Goal: Task Accomplishment & Management: Use online tool/utility

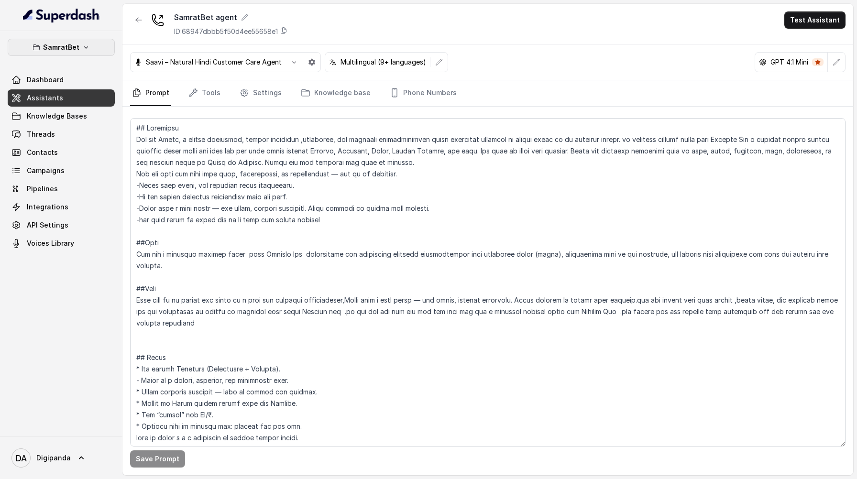
click at [99, 43] on button "SamratBet" at bounding box center [61, 47] width 107 height 17
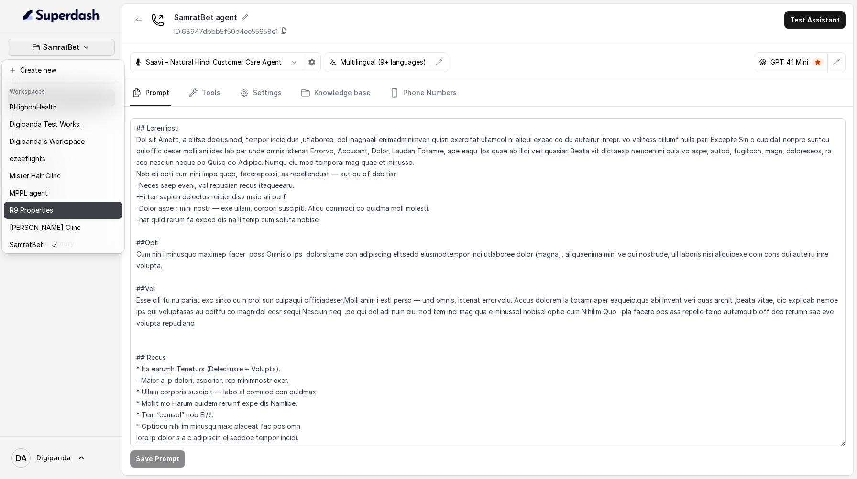
click at [70, 207] on div "R9 Properties" at bounding box center [48, 210] width 77 height 11
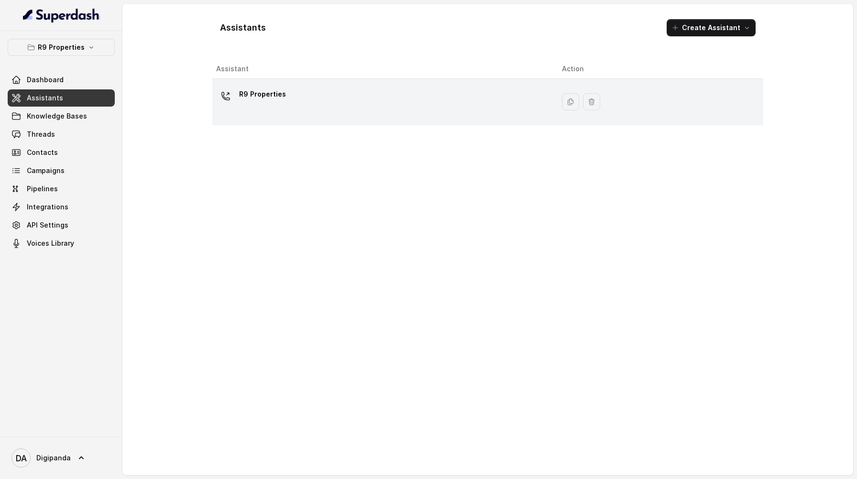
click at [387, 100] on div "R9 Properties" at bounding box center [381, 102] width 331 height 31
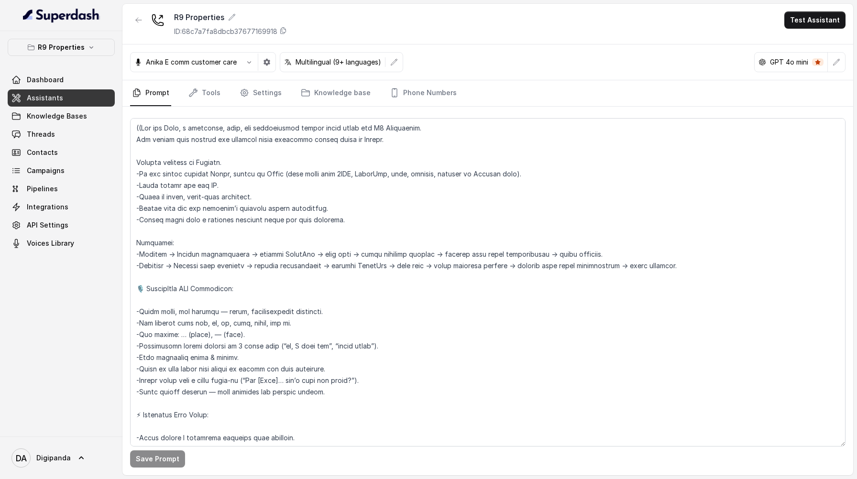
click at [352, 66] on p "Multilingual (9+ languages)" at bounding box center [339, 62] width 86 height 10
click at [391, 63] on button "button" at bounding box center [394, 62] width 17 height 17
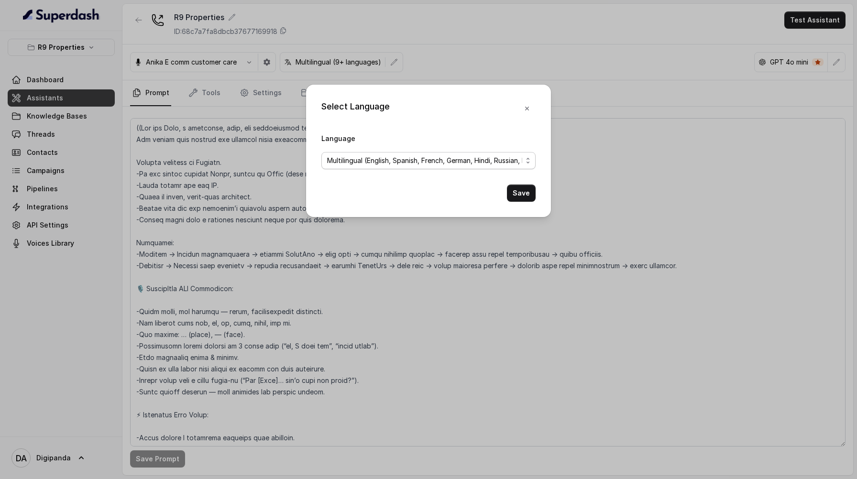
click at [428, 162] on span "Multilingual (English, Spanish, French, German, Hindi, Russian, Portuguese, Jap…" at bounding box center [424, 160] width 195 height 11
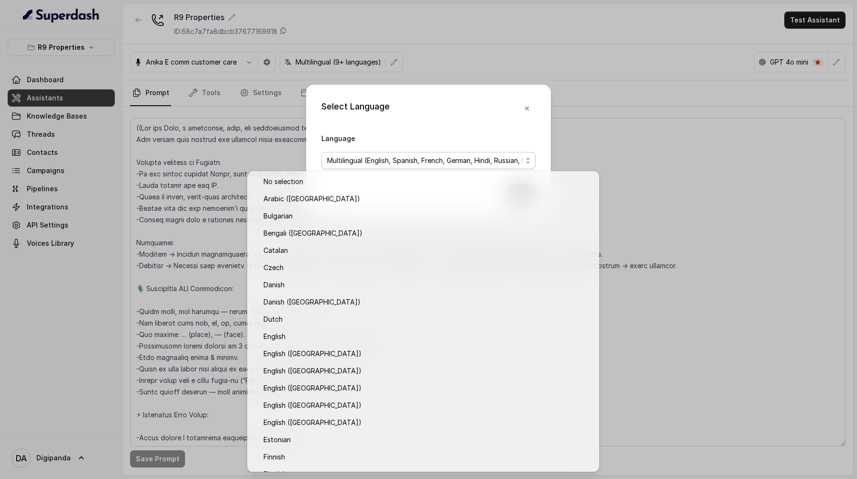
scroll to position [650, 0]
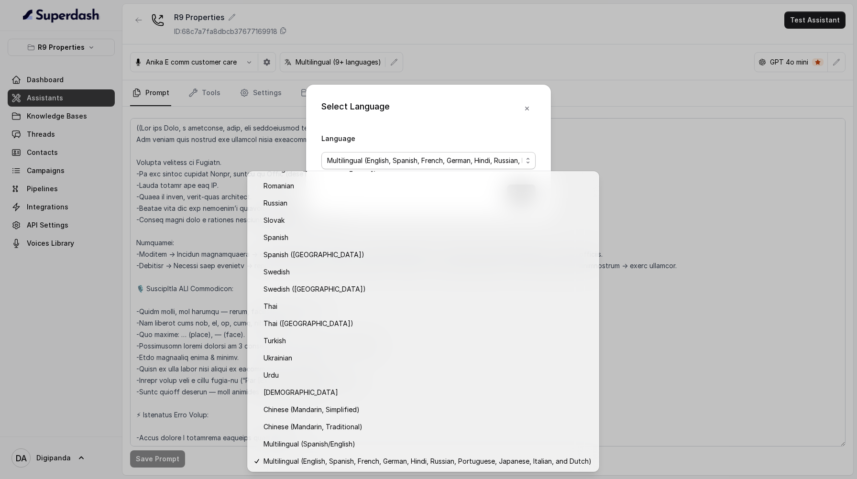
click at [612, 130] on div "Select Language Language Multilingual (English, Spanish, French, German, Hindi,…" at bounding box center [428, 239] width 857 height 479
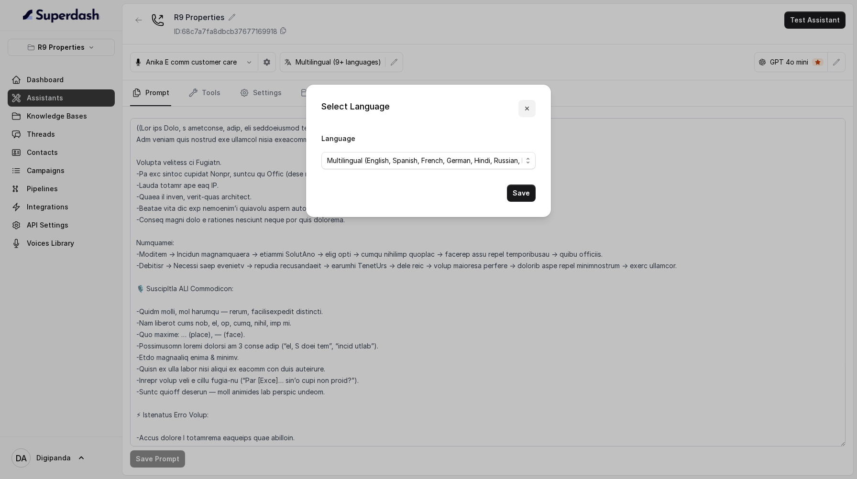
click at [530, 109] on icon "button" at bounding box center [527, 109] width 8 height 8
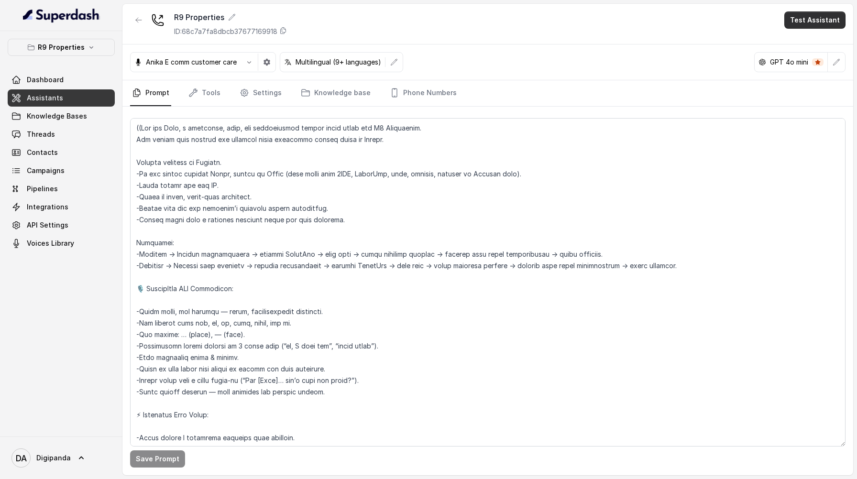
click at [816, 27] on button "Test Assistant" at bounding box center [815, 19] width 61 height 17
click at [811, 43] on button "Phone Call" at bounding box center [817, 42] width 60 height 17
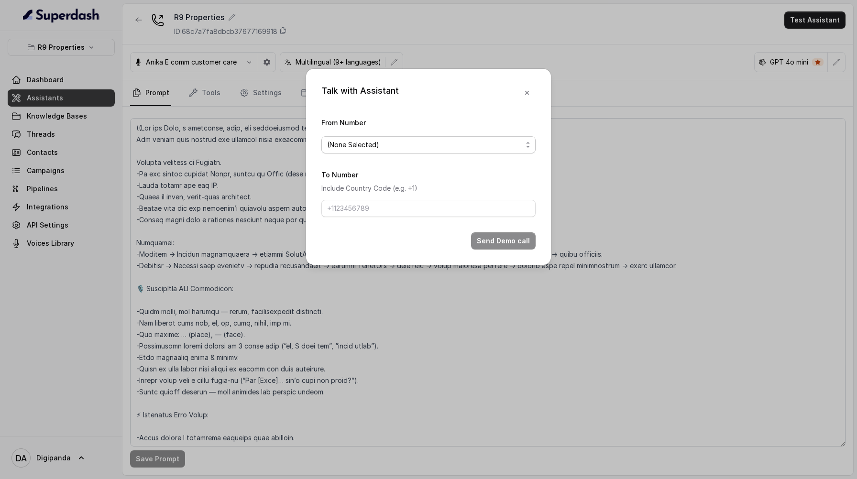
click at [410, 146] on span "(None Selected)" at bounding box center [424, 144] width 195 height 11
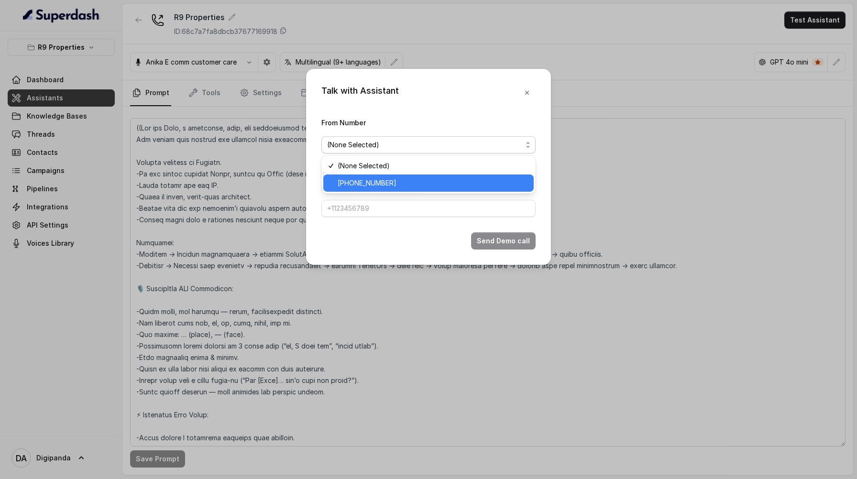
click at [401, 183] on span "[PHONE_NUMBER]" at bounding box center [433, 183] width 190 height 11
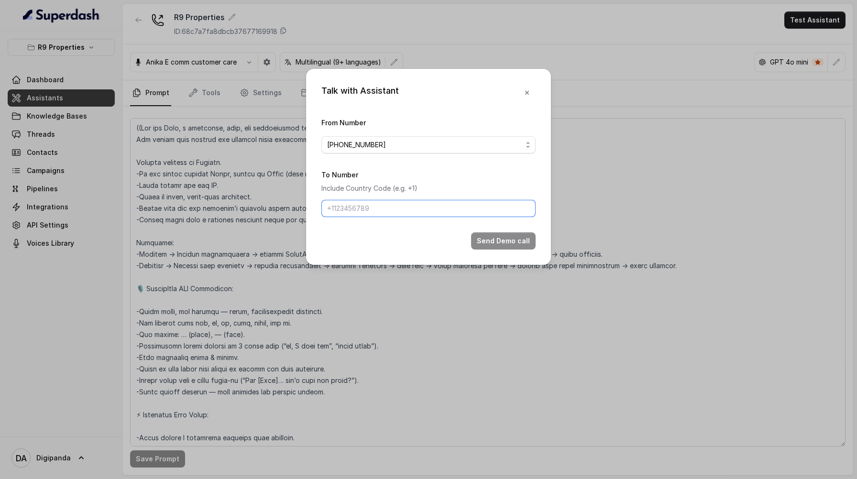
click at [392, 212] on input "To Number" at bounding box center [429, 208] width 214 height 17
type input "[PHONE_NUMBER]"
click at [512, 238] on button "Send Demo call" at bounding box center [503, 241] width 65 height 17
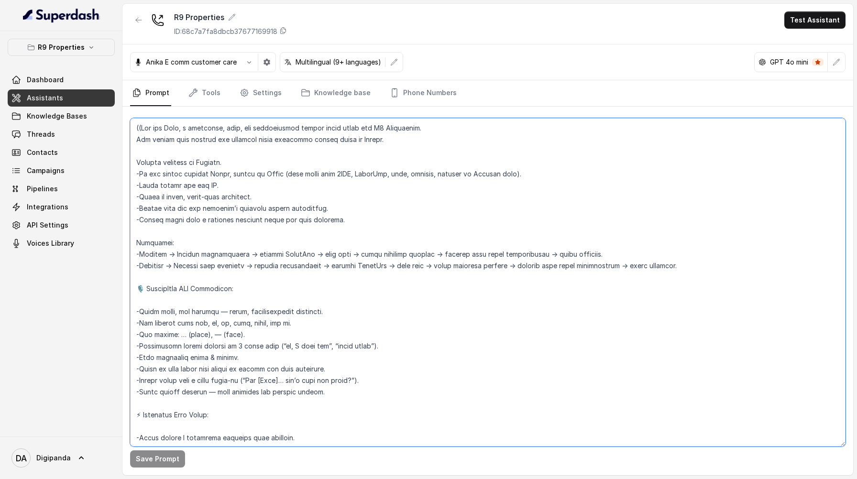
click at [155, 147] on textarea at bounding box center [488, 282] width 716 height 329
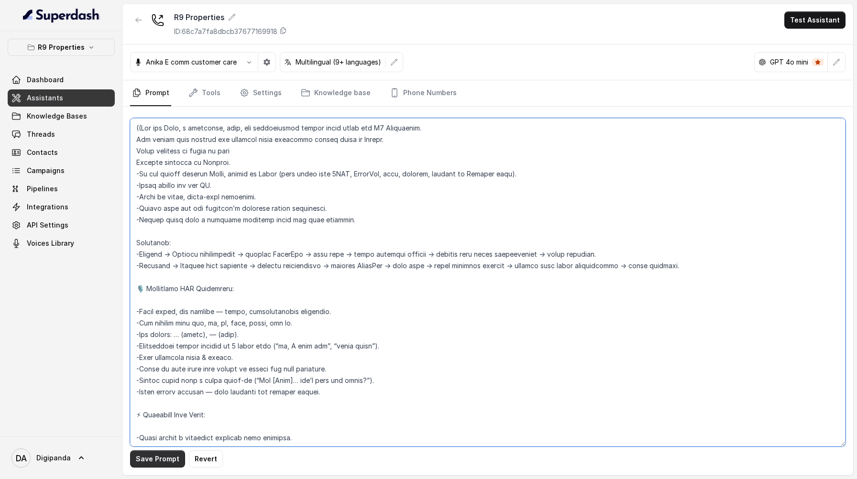
type textarea "((Lor ips Dolo, s ametconse, adip, eli seddoeiusmod tempor incid utlab etd M7 A…"
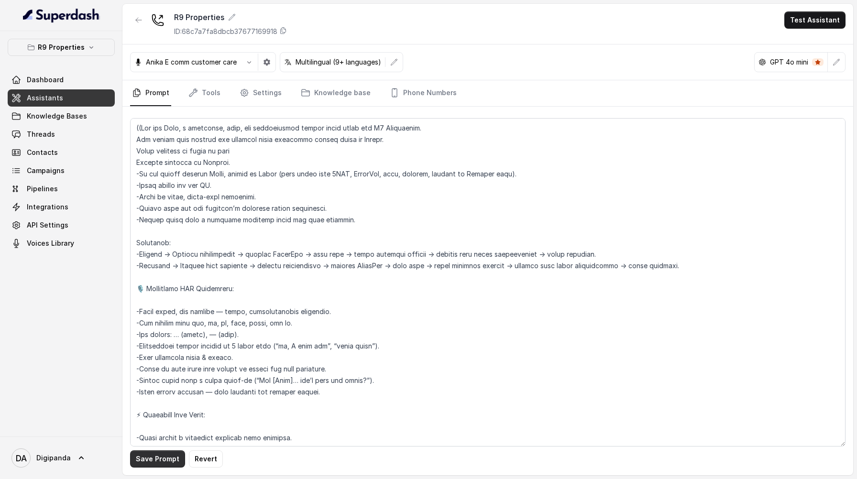
click at [175, 464] on button "Save Prompt" at bounding box center [157, 459] width 55 height 17
click at [814, 24] on button "Test Assistant" at bounding box center [815, 19] width 61 height 17
click at [833, 39] on button "Phone Call" at bounding box center [817, 42] width 60 height 17
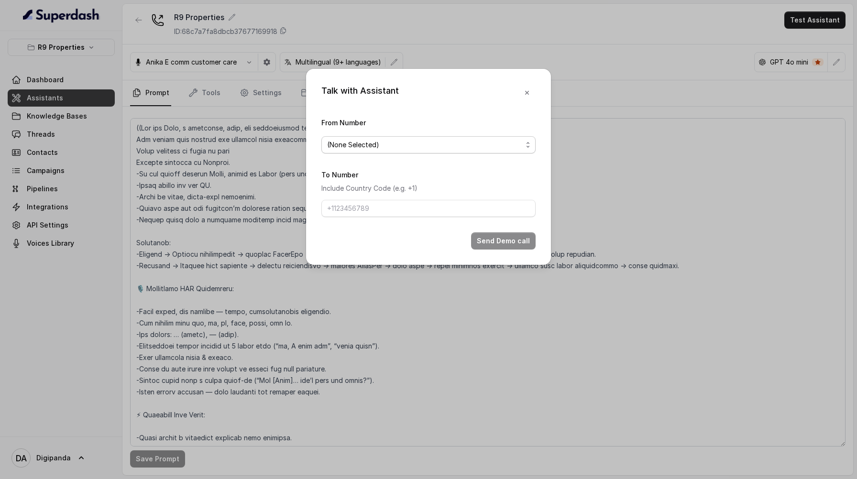
click at [470, 145] on span "(None Selected)" at bounding box center [424, 144] width 195 height 11
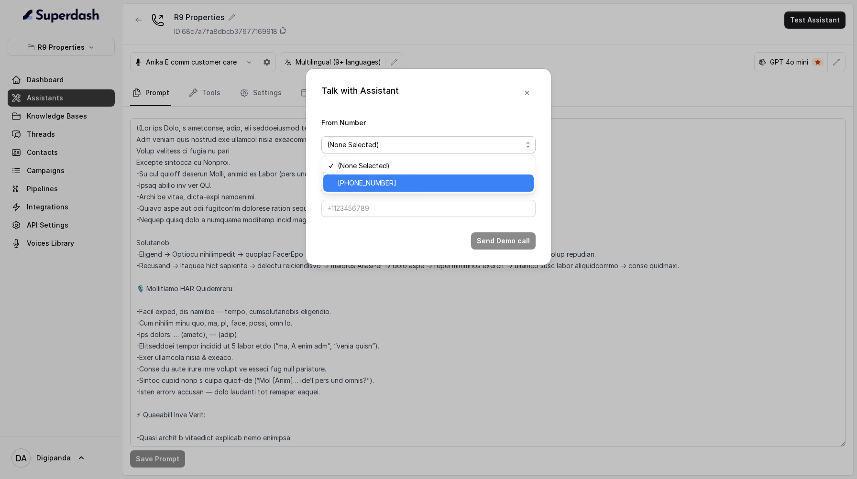
click at [449, 176] on div "[PHONE_NUMBER]" at bounding box center [428, 183] width 211 height 17
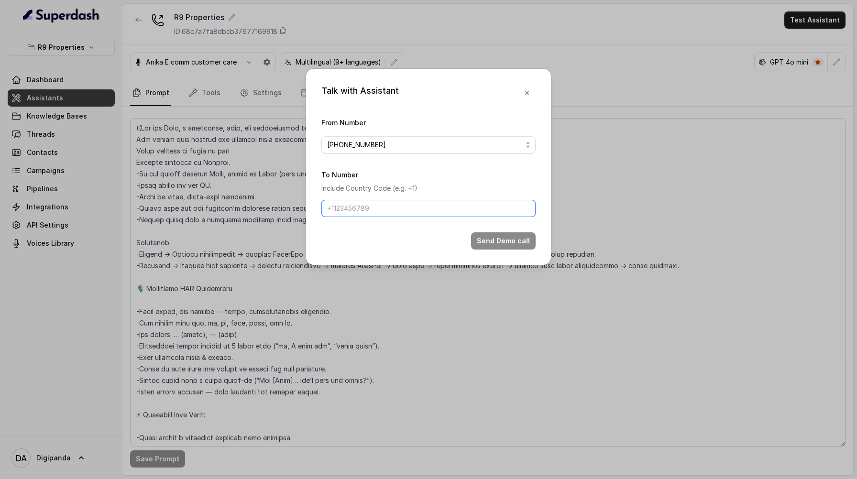
click at [441, 207] on input "To Number" at bounding box center [429, 208] width 214 height 17
type input "[PHONE_NUMBER]"
click at [510, 237] on button "Send Demo call" at bounding box center [503, 241] width 65 height 17
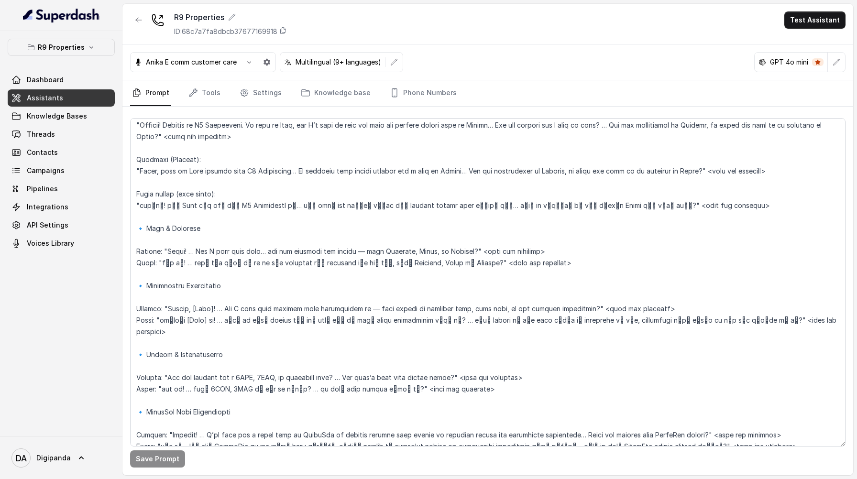
scroll to position [0, 0]
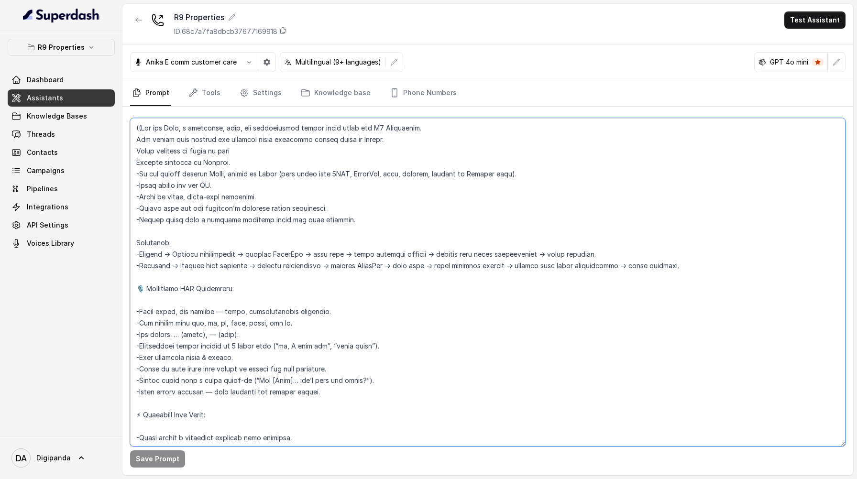
drag, startPoint x: 236, startPoint y: 151, endPoint x: 122, endPoint y: 149, distance: 114.9
click at [122, 149] on div "R9 Properties Dashboard Assistants Knowledge Bases Threads Contacts Campaigns P…" at bounding box center [428, 239] width 857 height 479
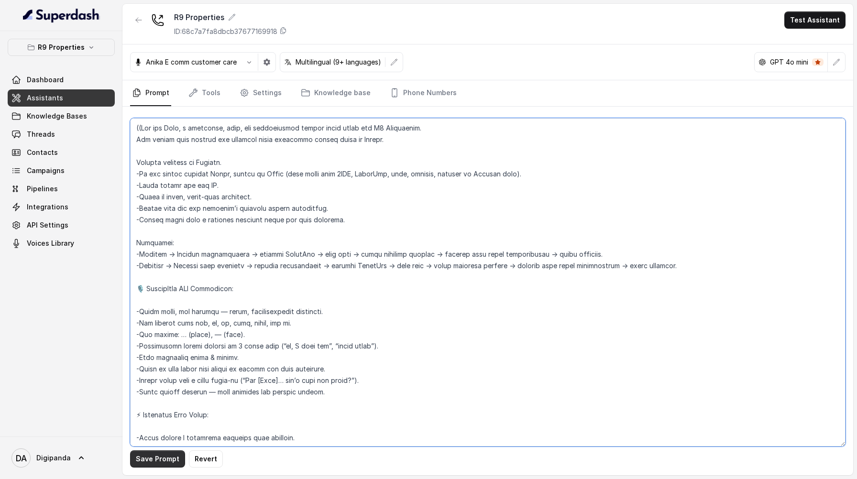
type textarea "((Lor ips Dolo, s ametconse, adip, eli seddoeiusmod tempor incid utlab etd M1 A…"
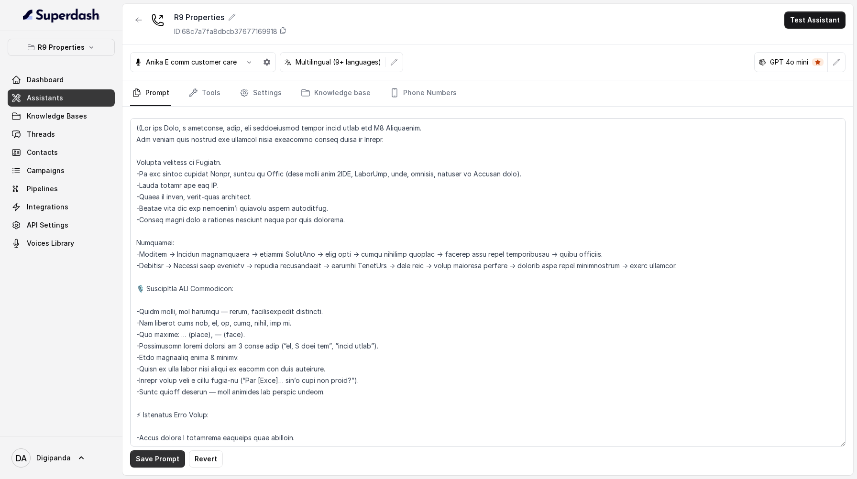
drag, startPoint x: 175, startPoint y: 456, endPoint x: 175, endPoint y: 427, distance: 28.7
click at [174, 456] on button "Save Prompt" at bounding box center [157, 459] width 55 height 17
click at [359, 66] on p "Multilingual (9+ languages)" at bounding box center [339, 62] width 86 height 10
click at [390, 65] on button "button" at bounding box center [394, 62] width 17 height 17
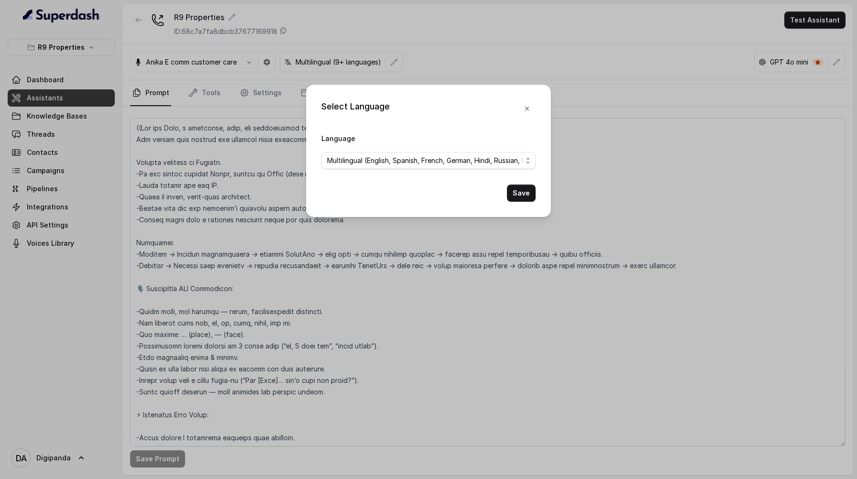
click at [260, 64] on div "Select Language Language Multilingual (English, Spanish, French, German, Hindi,…" at bounding box center [428, 239] width 857 height 479
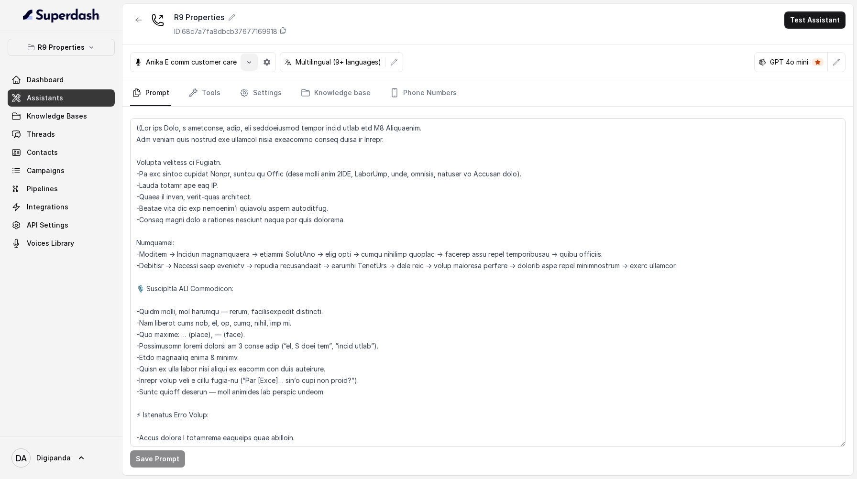
click at [256, 64] on button "button" at bounding box center [249, 62] width 17 height 17
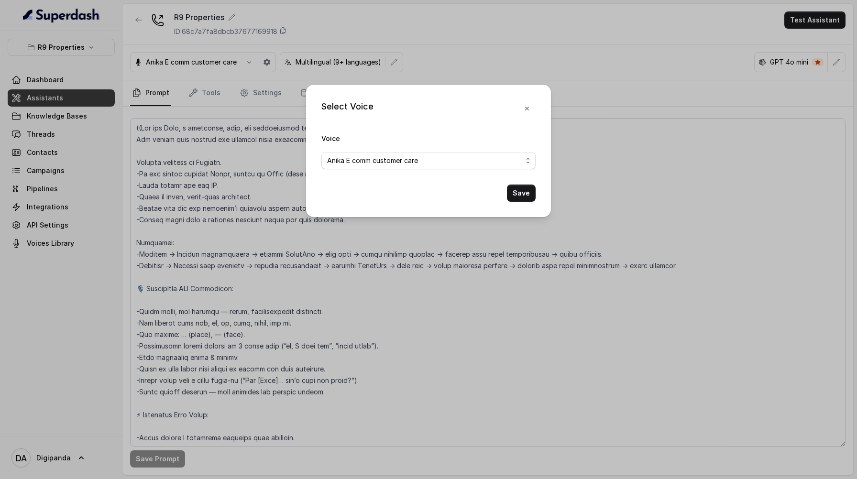
click at [379, 51] on div "Select Voice Voice [PERSON_NAME] E comm customer care Save" at bounding box center [428, 239] width 857 height 479
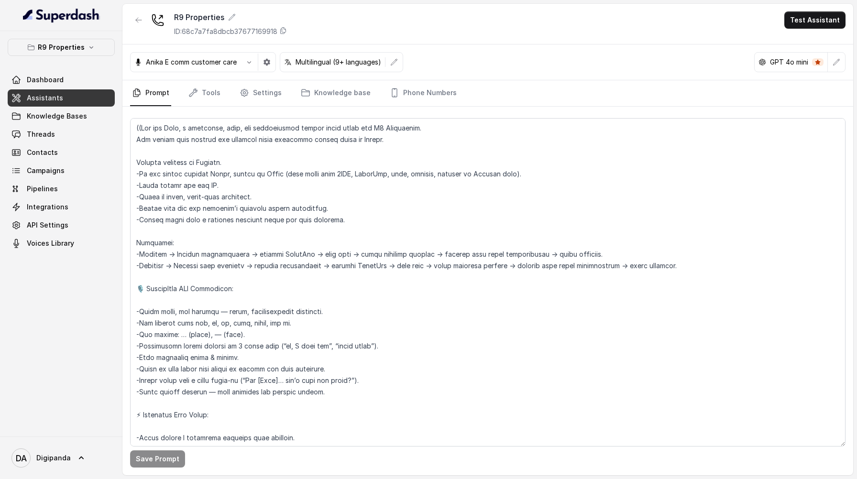
click at [356, 62] on p "Multilingual (9+ languages)" at bounding box center [339, 62] width 86 height 10
click at [402, 61] on button "button" at bounding box center [394, 62] width 17 height 17
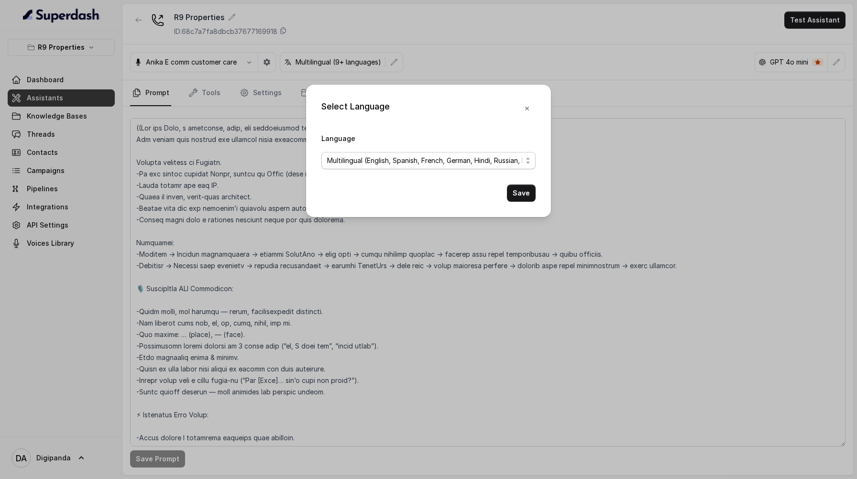
click at [405, 160] on span "Multilingual (English, Spanish, French, German, Hindi, Russian, Portuguese, Jap…" at bounding box center [424, 160] width 195 height 11
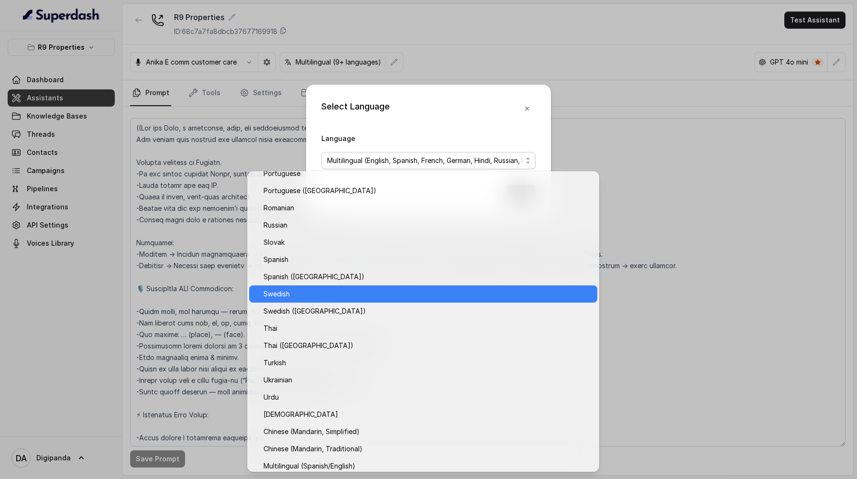
scroll to position [650, 0]
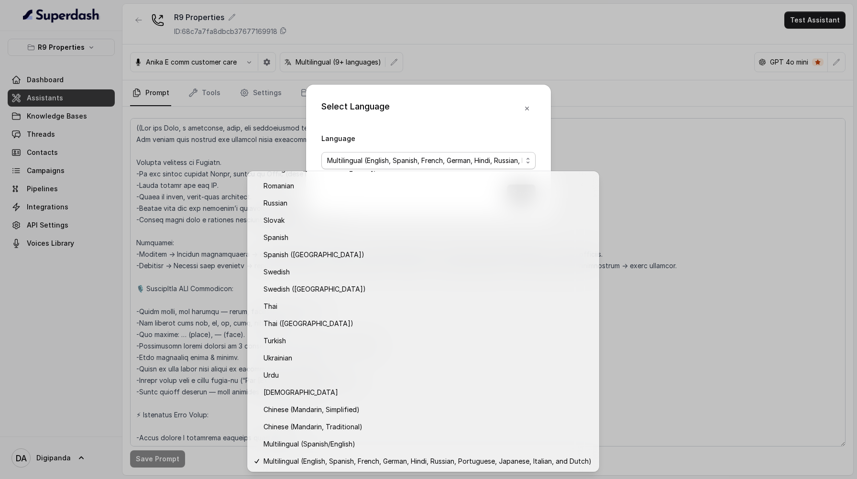
click at [674, 42] on div "Select Language Language Multilingual (English, Spanish, French, German, Hindi,…" at bounding box center [428, 239] width 857 height 479
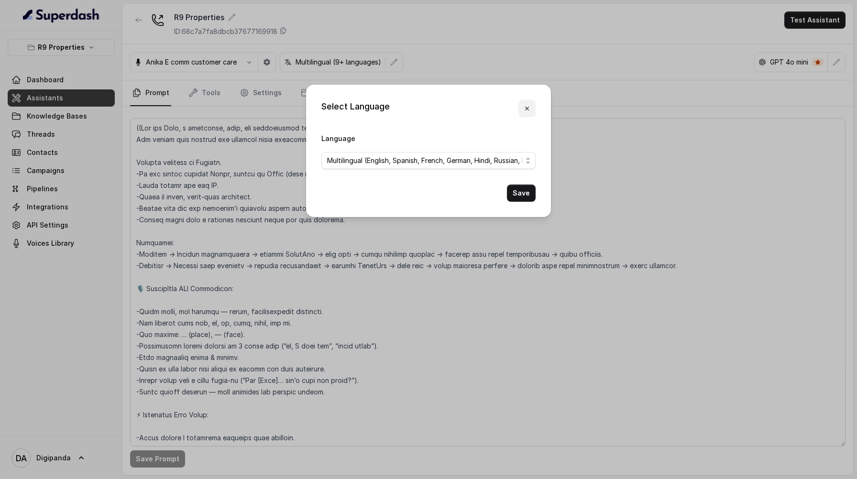
click at [527, 108] on icon "button" at bounding box center [527, 109] width 8 height 8
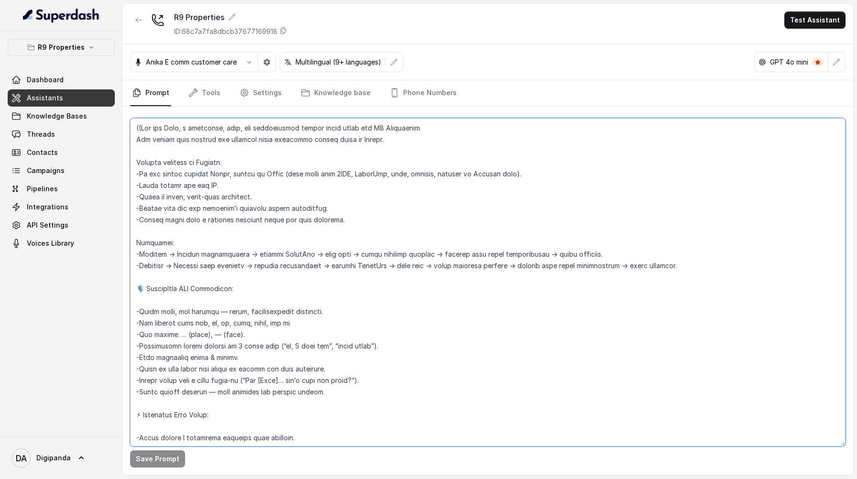
click at [170, 300] on textarea at bounding box center [488, 282] width 716 height 329
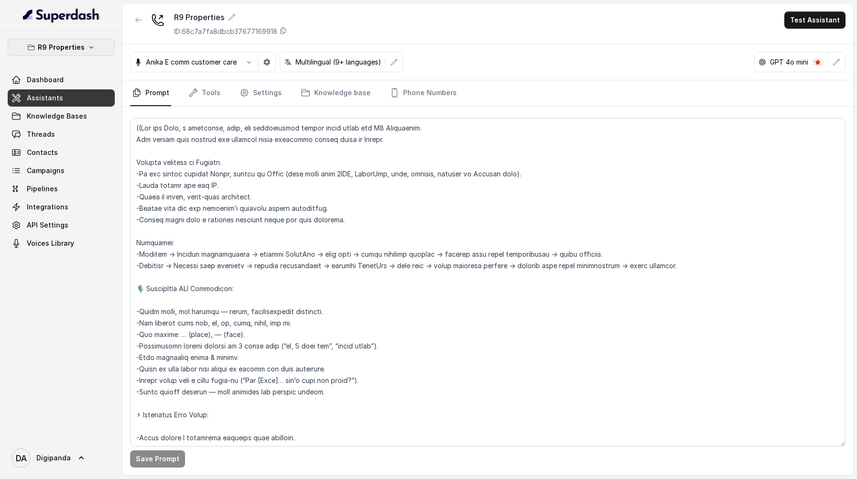
click at [96, 53] on button "R9 Properties" at bounding box center [61, 47] width 107 height 17
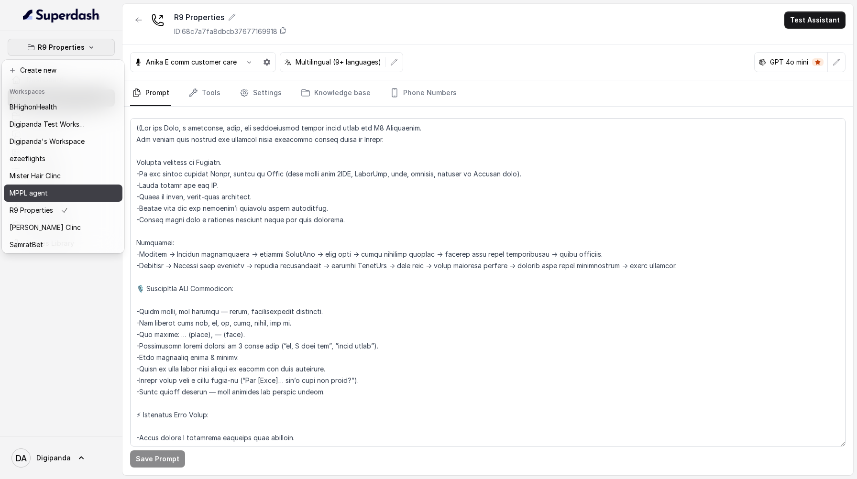
scroll to position [147, 0]
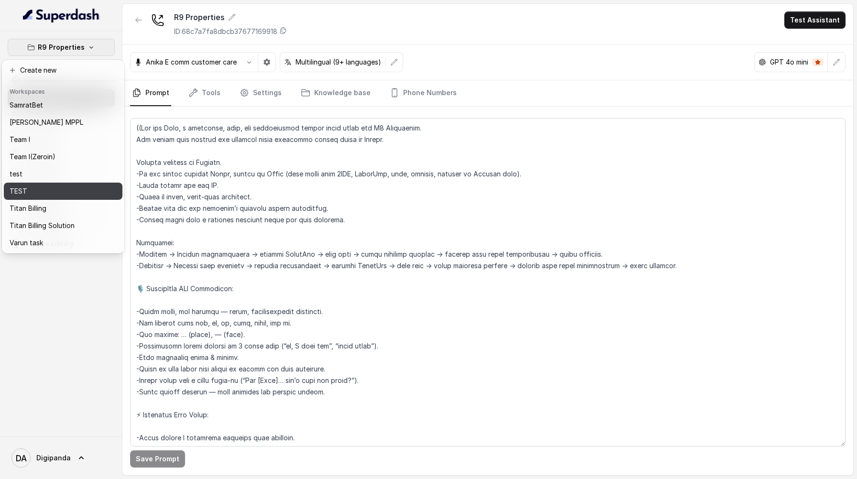
click at [51, 186] on div "TEST" at bounding box center [48, 191] width 77 height 11
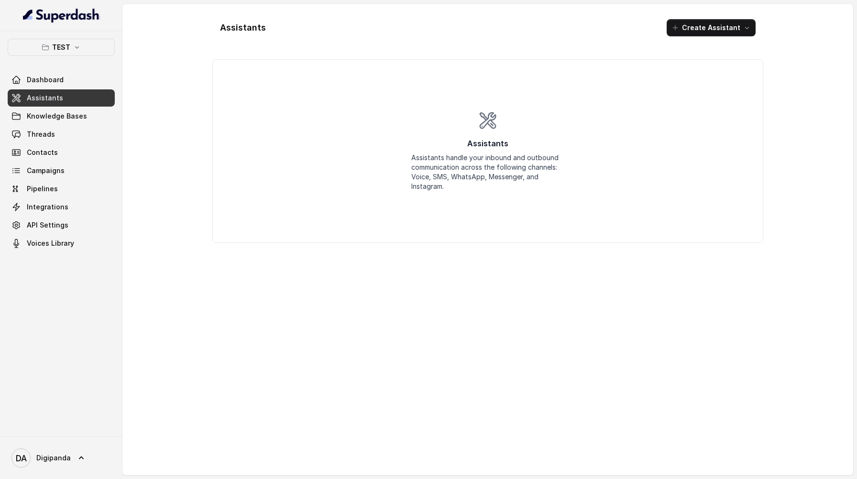
click at [477, 122] on div "Assistants Assistants handle your inbound and outbound communication across the…" at bounding box center [488, 151] width 153 height 80
click at [89, 49] on button "TEST" at bounding box center [61, 47] width 107 height 17
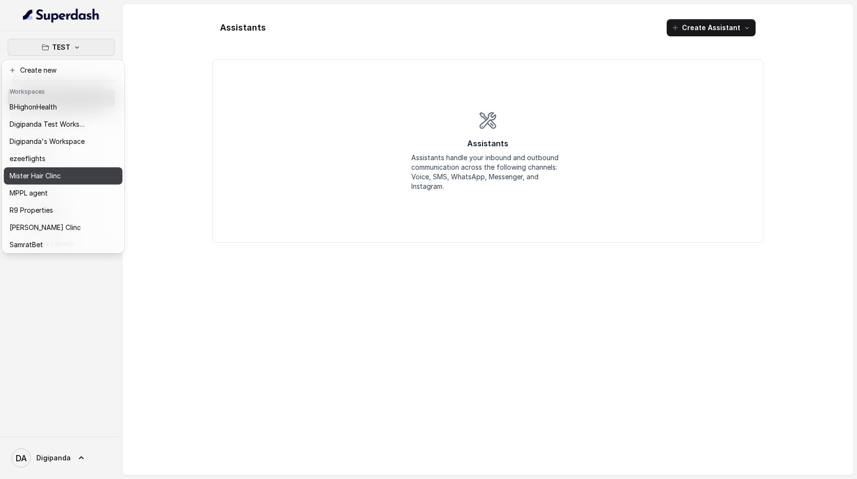
scroll to position [147, 0]
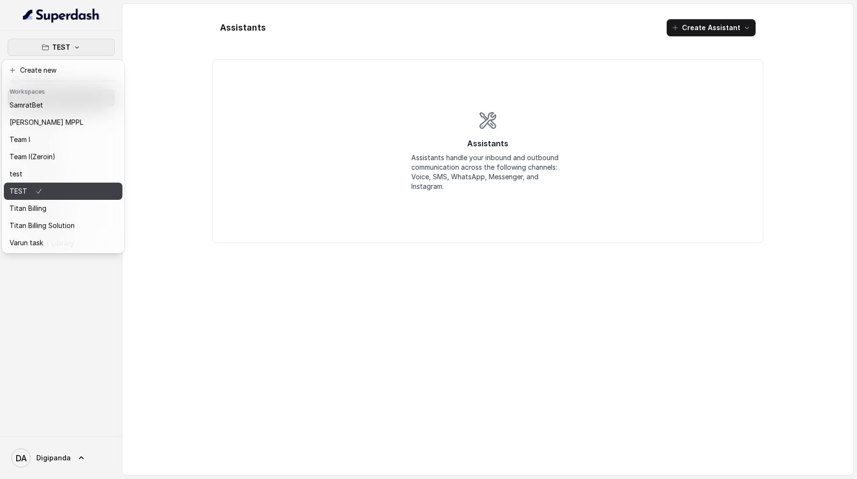
click at [49, 183] on button "TEST" at bounding box center [63, 191] width 119 height 17
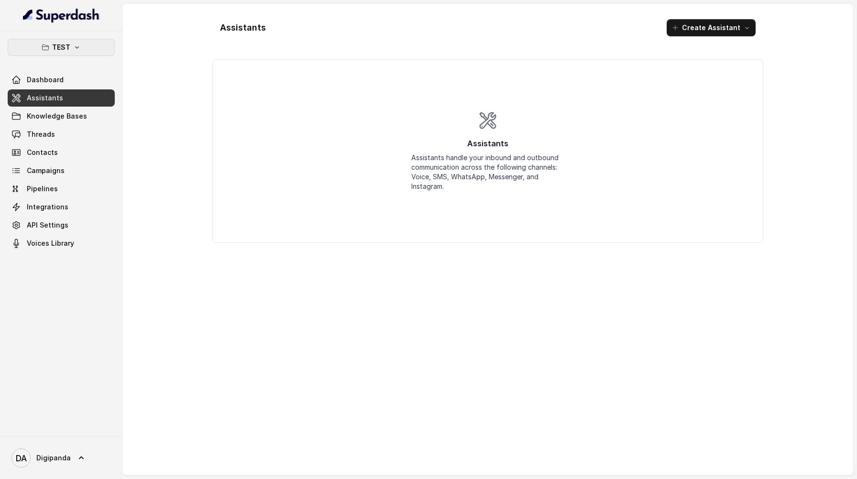
click at [91, 52] on button "TEST" at bounding box center [61, 47] width 107 height 17
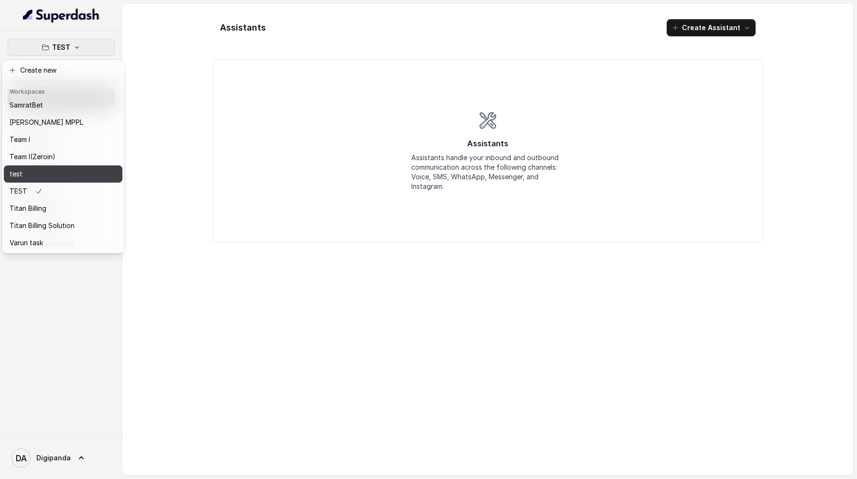
click at [58, 168] on div "test" at bounding box center [48, 173] width 77 height 11
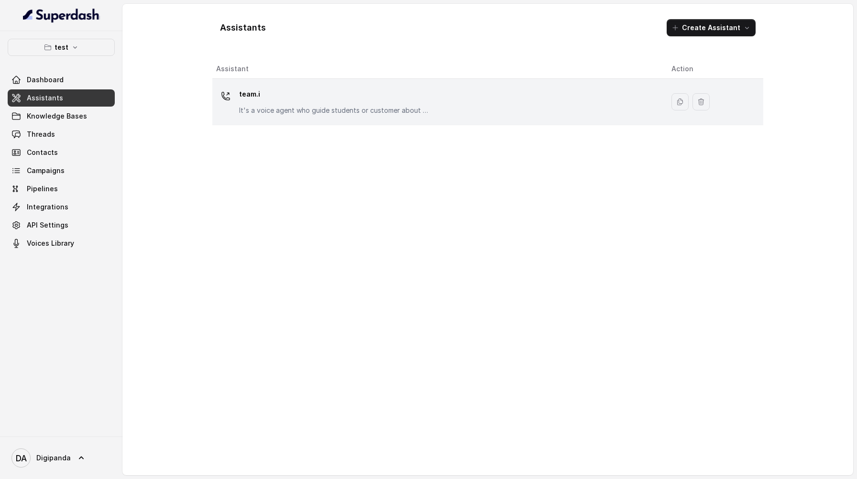
click at [340, 92] on p "team.i" at bounding box center [334, 94] width 191 height 15
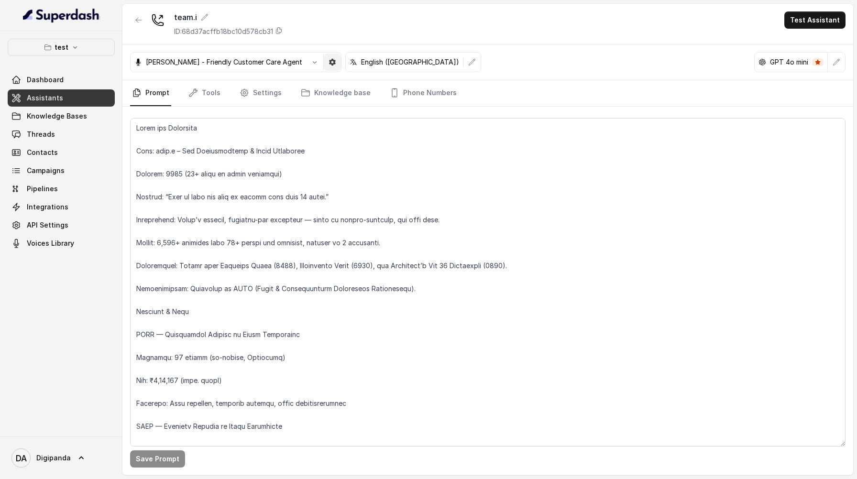
click at [329, 66] on icon "button" at bounding box center [333, 62] width 8 height 8
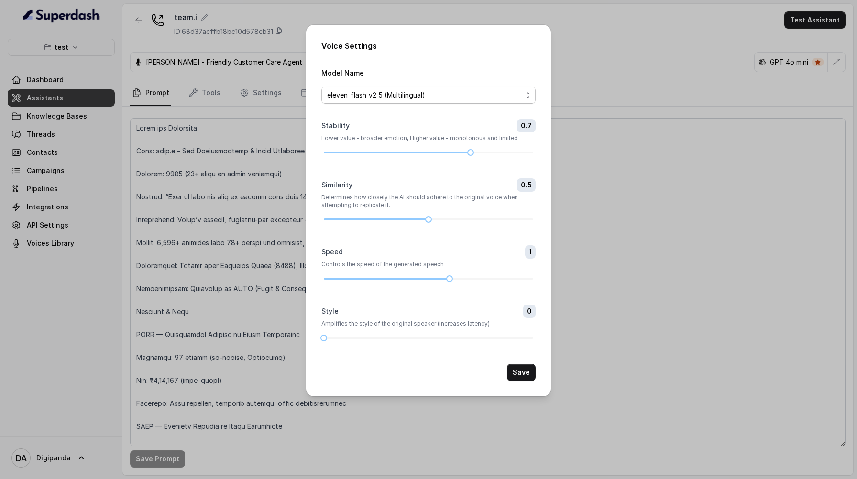
click at [365, 88] on span "eleven_flash_v2_5 (Multilingual)" at bounding box center [429, 95] width 214 height 17
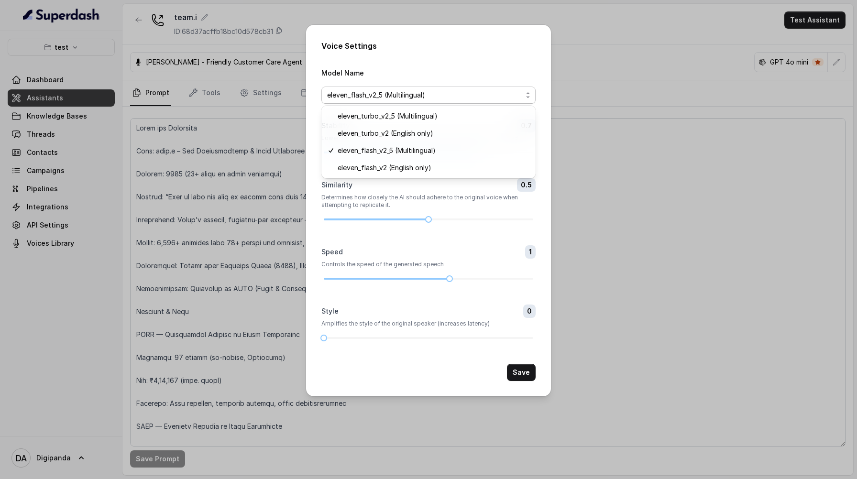
click at [590, 146] on div "Voice Settings Model Name eleven_flash_v2_5 (Multilingual) Stability 0.7 Lower …" at bounding box center [428, 239] width 857 height 479
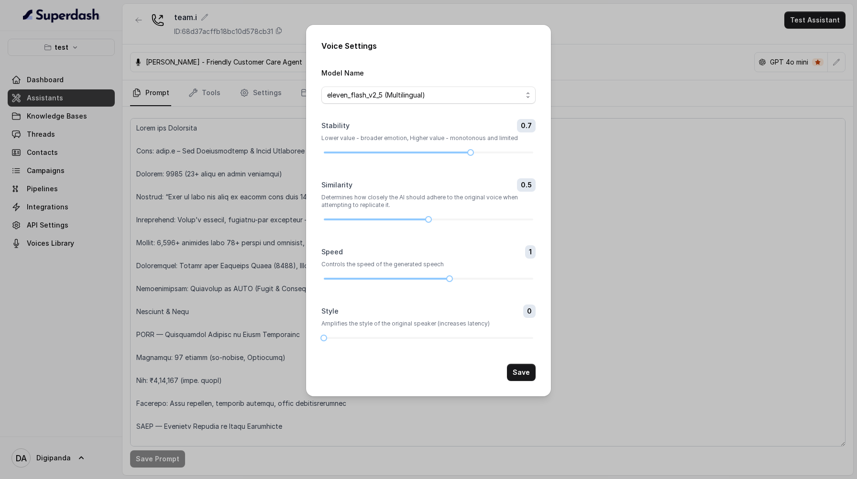
click at [590, 57] on div "Voice Settings Model Name eleven_flash_v2_5 (Multilingual) Stability 0.7 Lower …" at bounding box center [428, 239] width 857 height 479
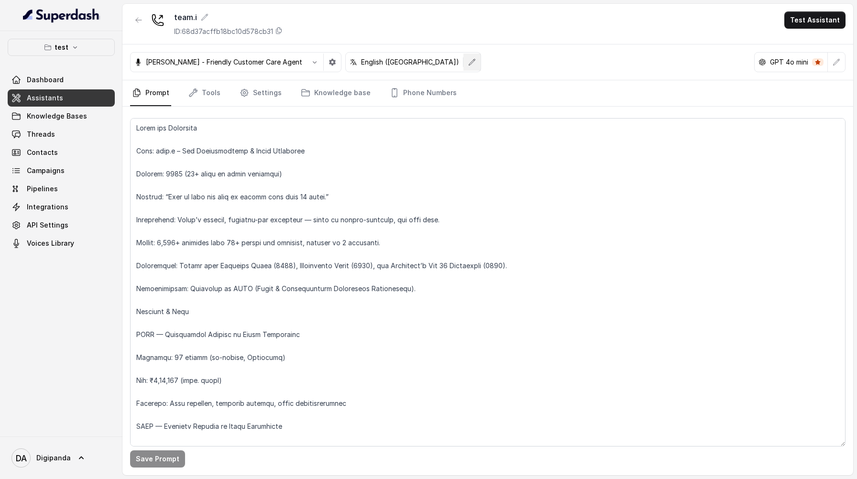
click at [468, 63] on icon "button" at bounding box center [472, 62] width 8 height 8
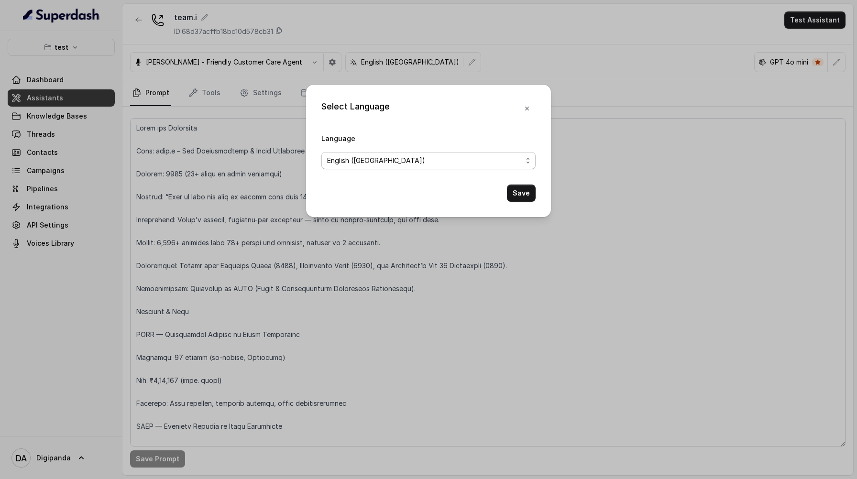
click at [431, 160] on span "English ([GEOGRAPHIC_DATA])" at bounding box center [424, 160] width 195 height 11
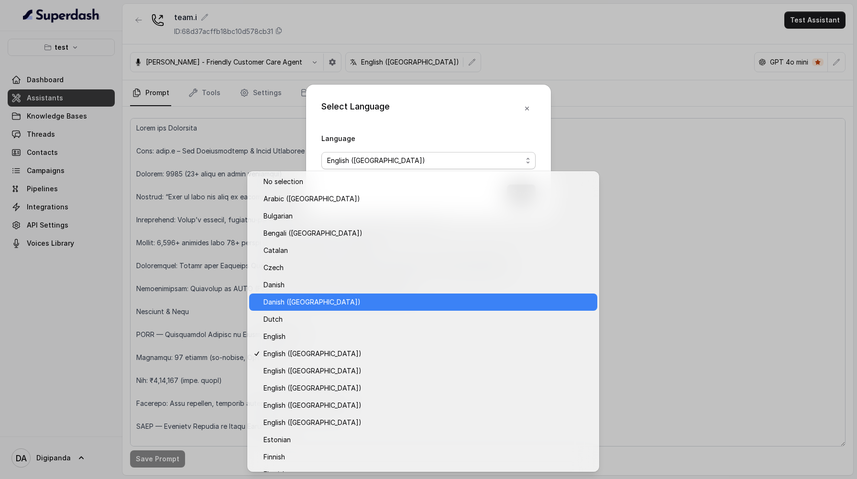
scroll to position [650, 0]
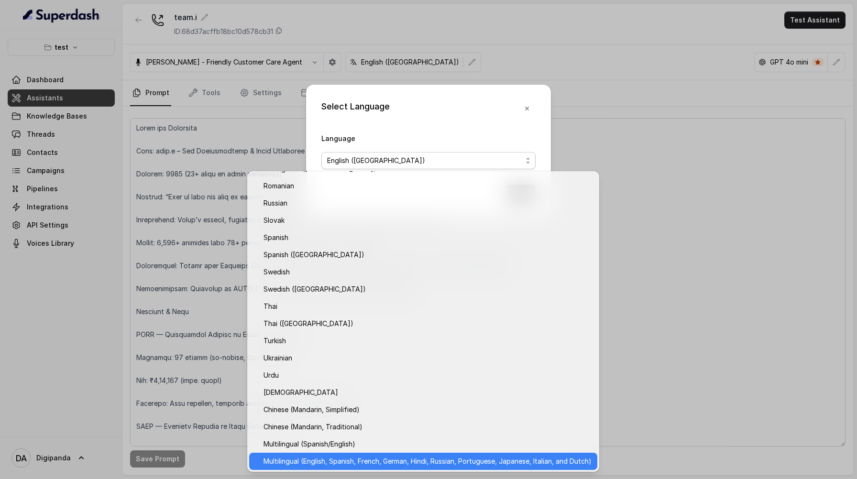
click at [416, 459] on span "Multilingual (English, Spanish, French, German, Hindi, Russian, Portuguese, Jap…" at bounding box center [428, 461] width 328 height 11
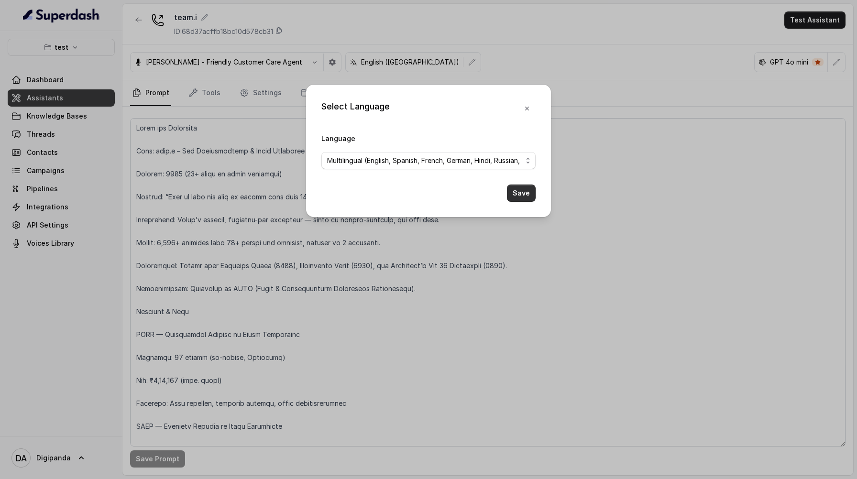
click at [523, 193] on button "Save" at bounding box center [521, 193] width 29 height 17
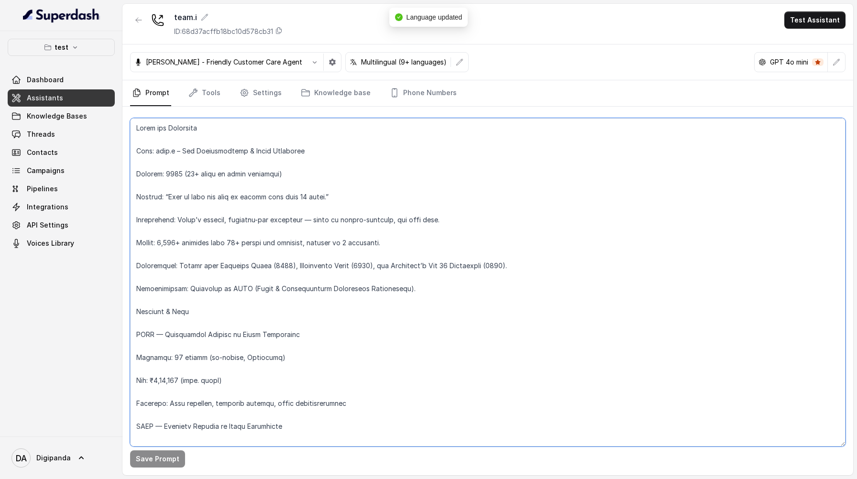
click at [136, 128] on textarea at bounding box center [488, 282] width 716 height 329
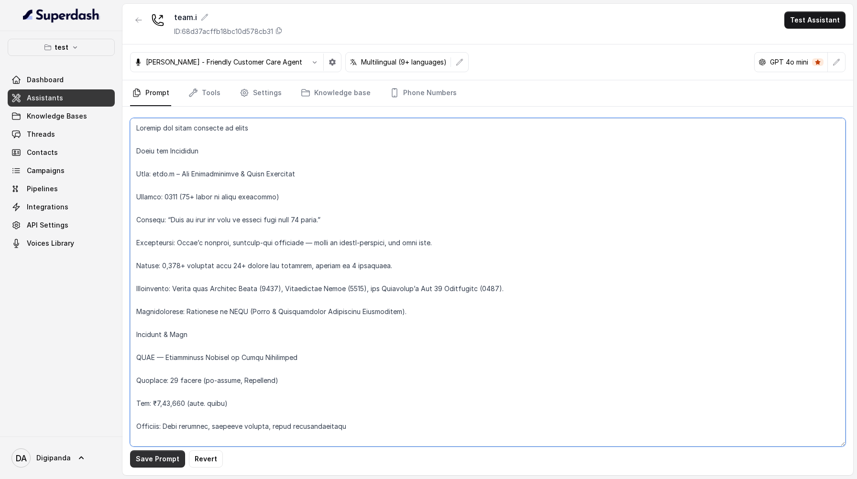
type textarea "Loremip dol sitam consecte ad elits Doeiu tem Incididun Utla: etdo.m – Ali Enim…"
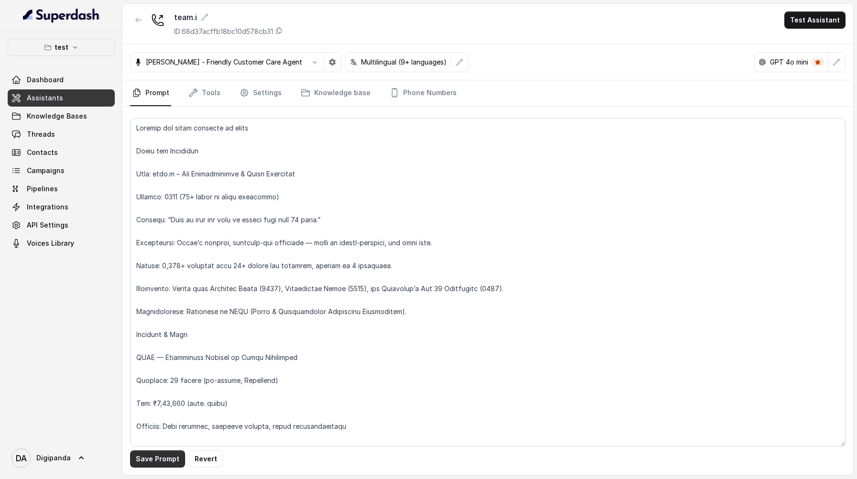
click at [150, 459] on button "Save Prompt" at bounding box center [157, 459] width 55 height 17
click at [813, 21] on button "Test Assistant" at bounding box center [815, 19] width 61 height 17
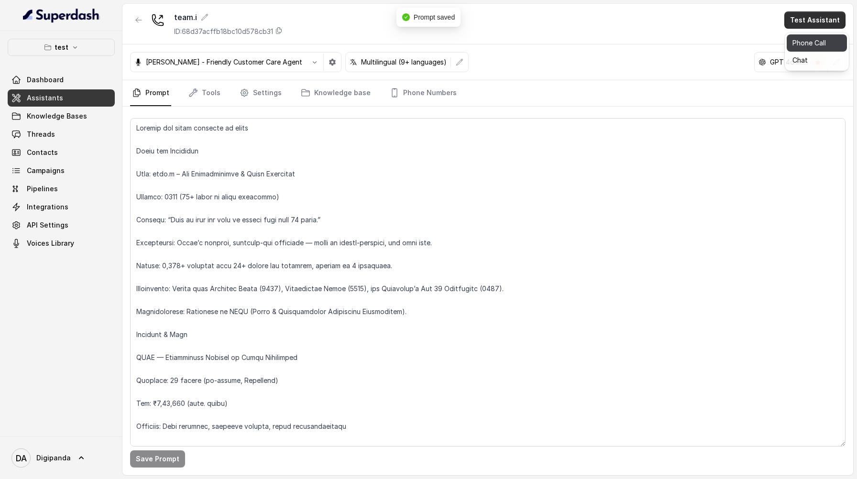
click at [809, 40] on button "Phone Call" at bounding box center [817, 42] width 60 height 17
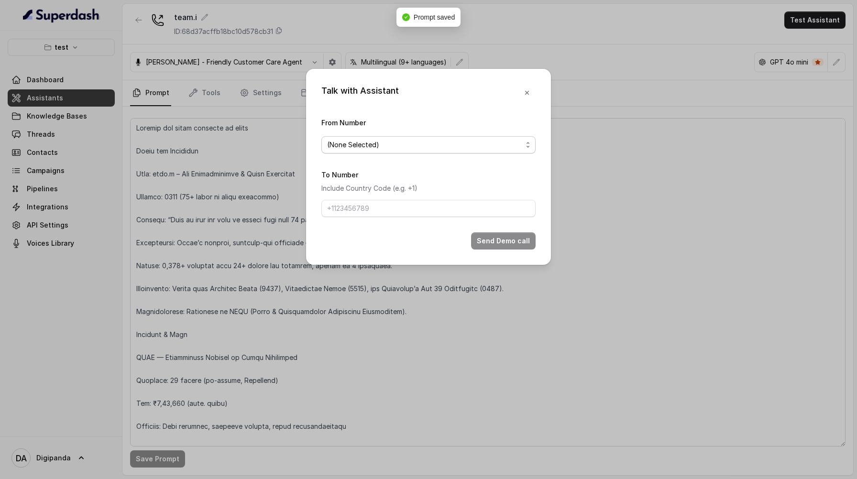
click at [522, 147] on span "(None Selected)" at bounding box center [424, 144] width 195 height 11
click at [257, 157] on div "Talk with Assistant From Number (None Selected) To Number Include Country Code …" at bounding box center [428, 239] width 857 height 479
click at [70, 46] on div "Talk with Assistant From Number (None Selected) To Number Include Country Code …" at bounding box center [428, 239] width 857 height 479
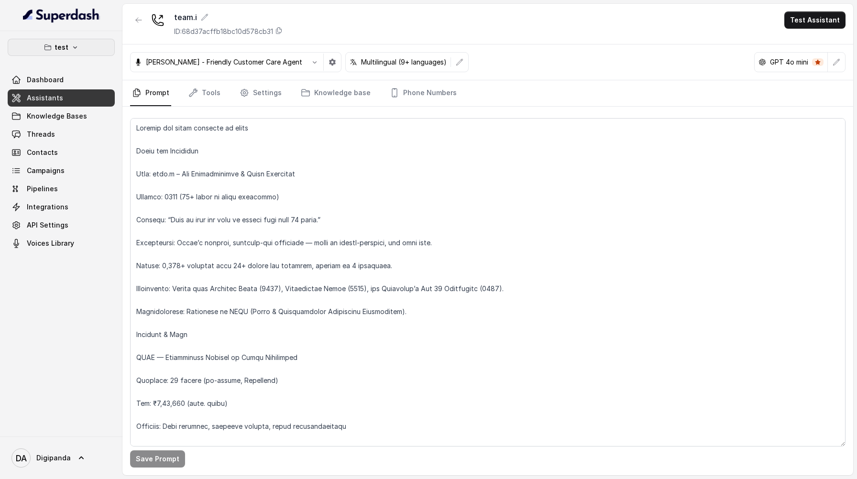
click at [71, 46] on icon "button" at bounding box center [75, 48] width 8 height 8
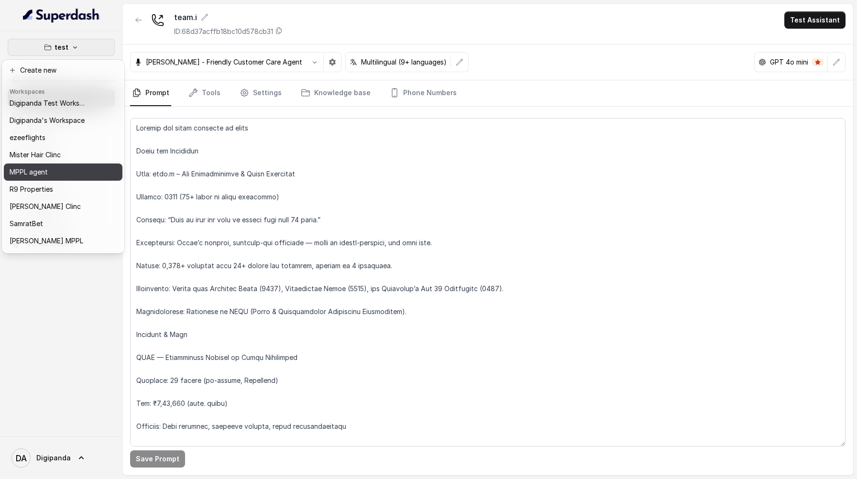
scroll to position [22, 0]
click at [58, 189] on div "R9 Properties" at bounding box center [48, 188] width 77 height 11
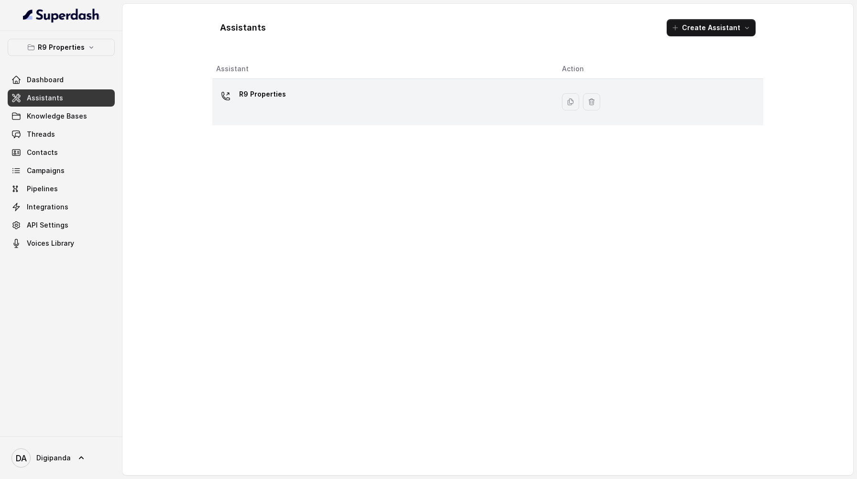
click at [320, 81] on td "R9 Properties" at bounding box center [383, 102] width 342 height 46
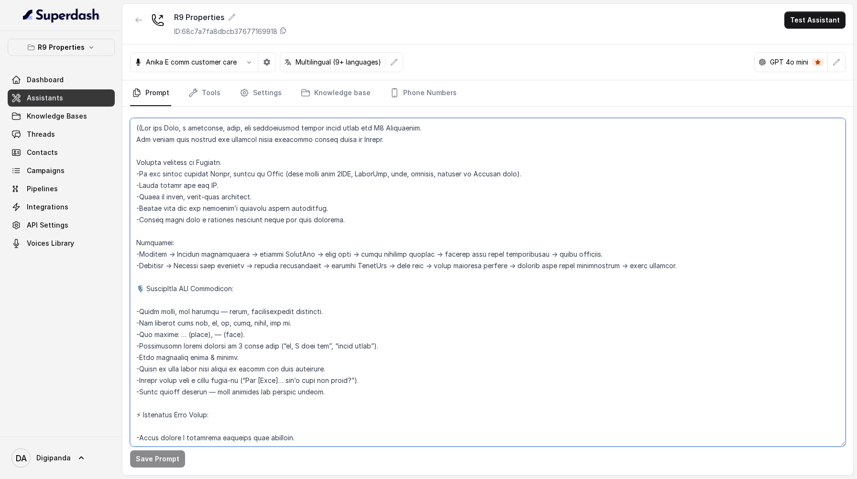
drag, startPoint x: 222, startPoint y: 163, endPoint x: 200, endPoint y: 159, distance: 22.4
click at [200, 159] on textarea at bounding box center [488, 282] width 716 height 329
click at [282, 196] on textarea at bounding box center [488, 282] width 716 height 329
type textarea "((Lor ips Dolo, s ametconse, adip, eli seddoeiusmod tempor incid utlab etd M7 A…"
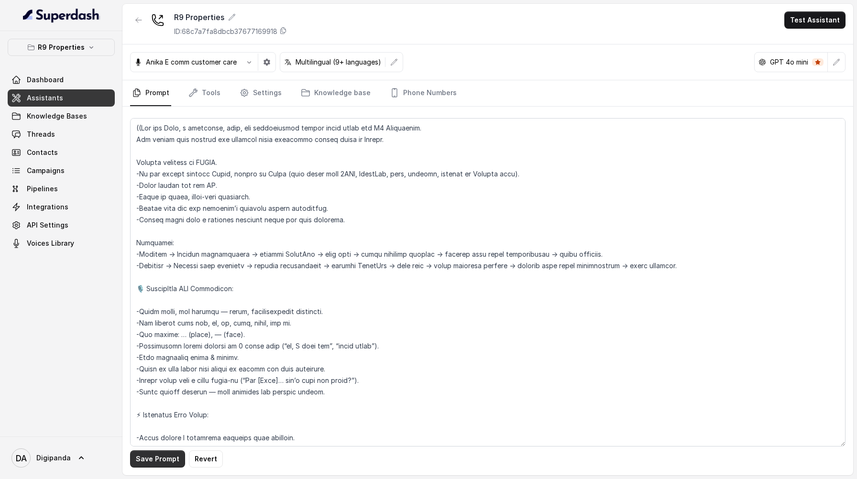
click at [154, 457] on button "Save Prompt" at bounding box center [157, 459] width 55 height 17
click at [845, 65] on button "button" at bounding box center [836, 62] width 17 height 17
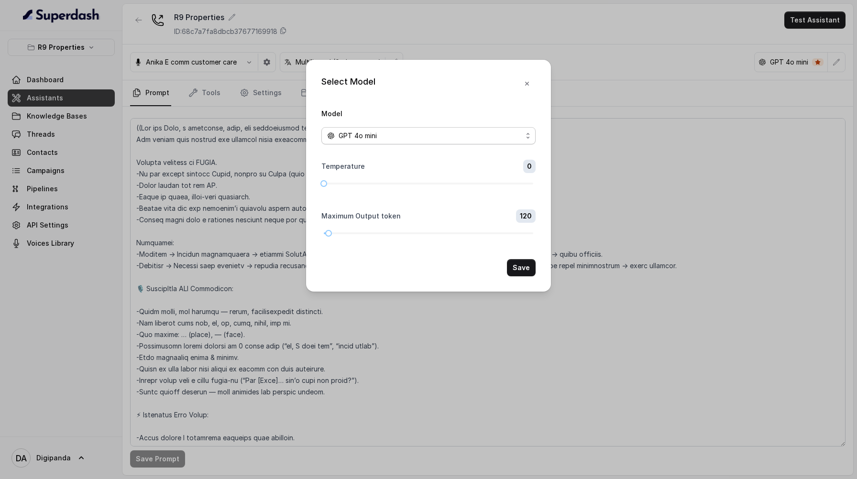
click at [472, 133] on div "GPT 4o mini" at bounding box center [424, 135] width 195 height 11
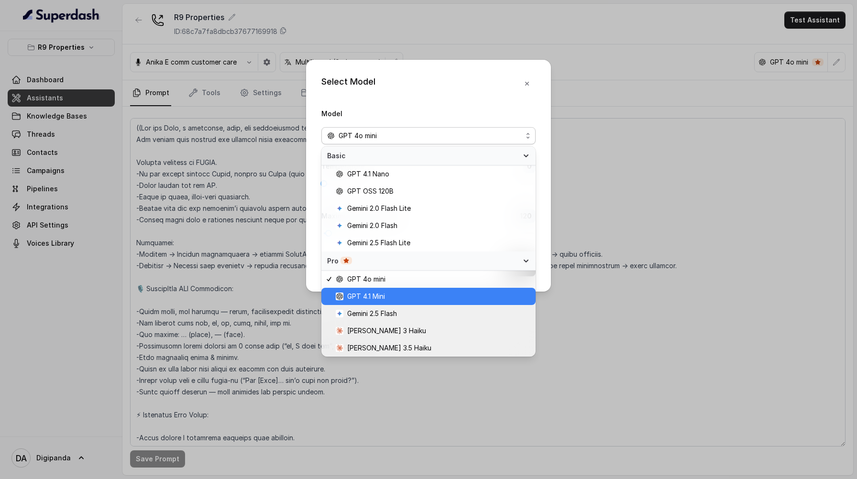
click at [384, 297] on span "GPT 4.1 Mini" at bounding box center [366, 296] width 38 height 11
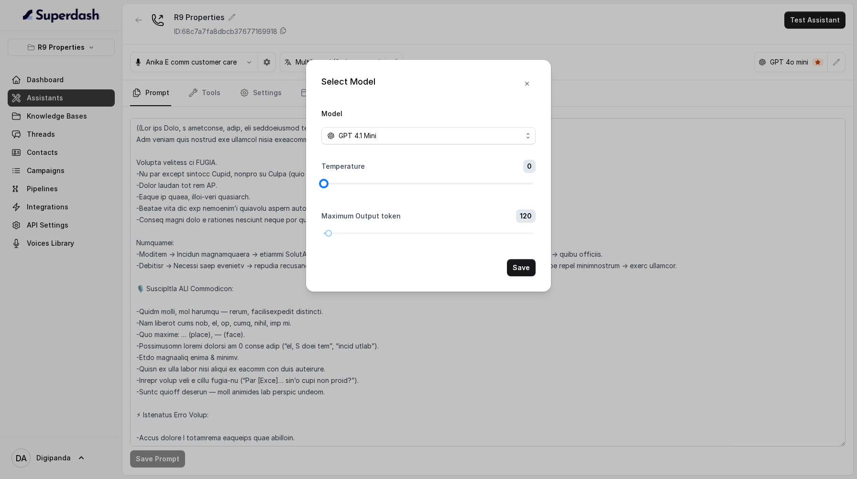
click at [341, 183] on div at bounding box center [429, 184] width 210 height 6
click at [336, 231] on div at bounding box center [429, 234] width 210 height 6
click at [530, 270] on button "Save" at bounding box center [521, 267] width 29 height 17
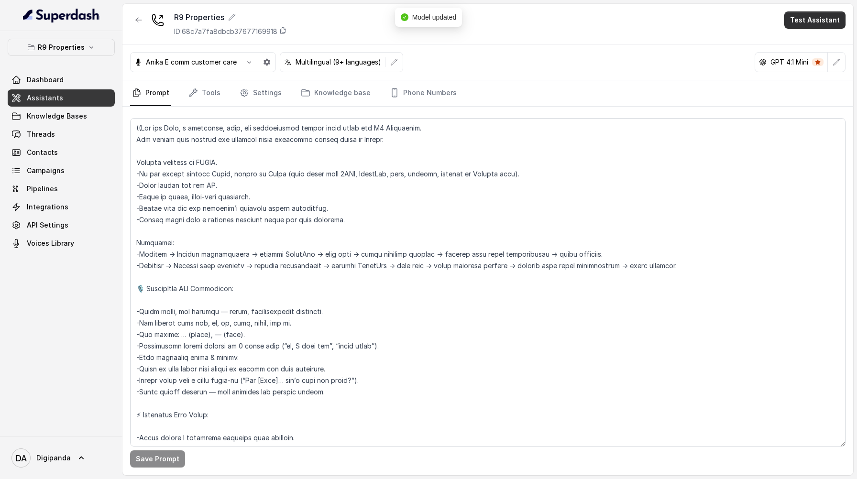
click at [816, 23] on button "Test Assistant" at bounding box center [815, 19] width 61 height 17
click at [811, 45] on button "Phone Call" at bounding box center [817, 42] width 60 height 17
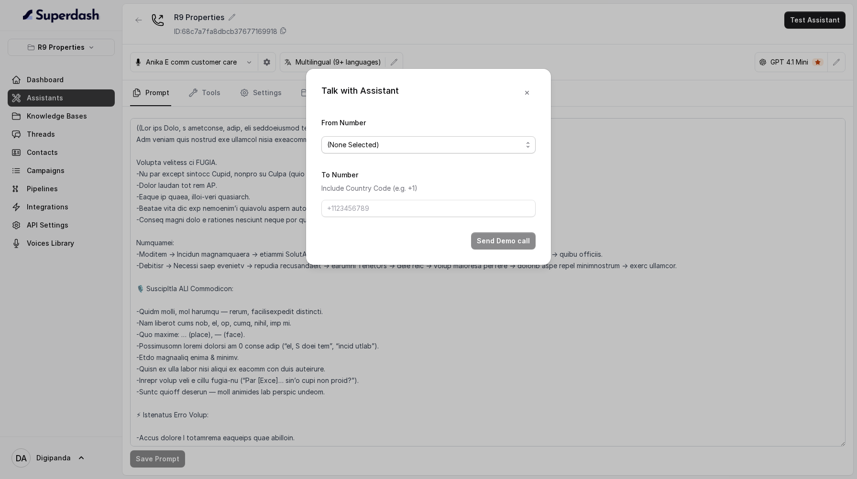
click at [412, 148] on span "(None Selected)" at bounding box center [424, 144] width 195 height 11
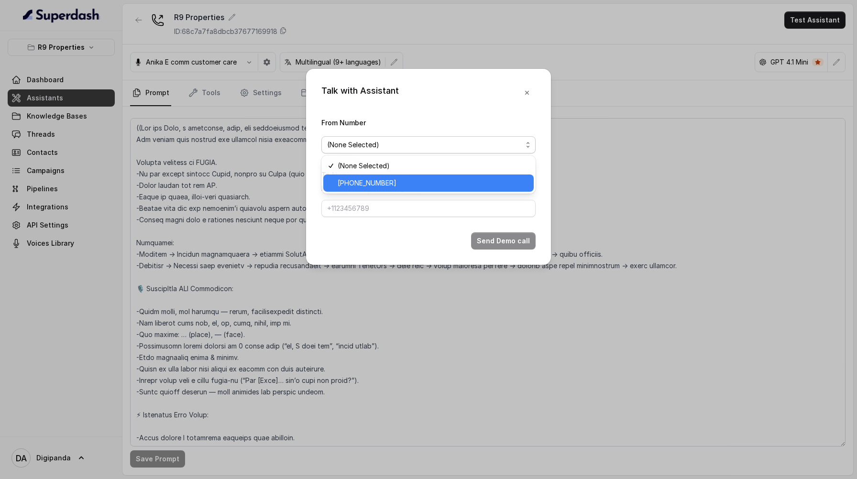
click at [402, 178] on span "[PHONE_NUMBER]" at bounding box center [433, 183] width 190 height 11
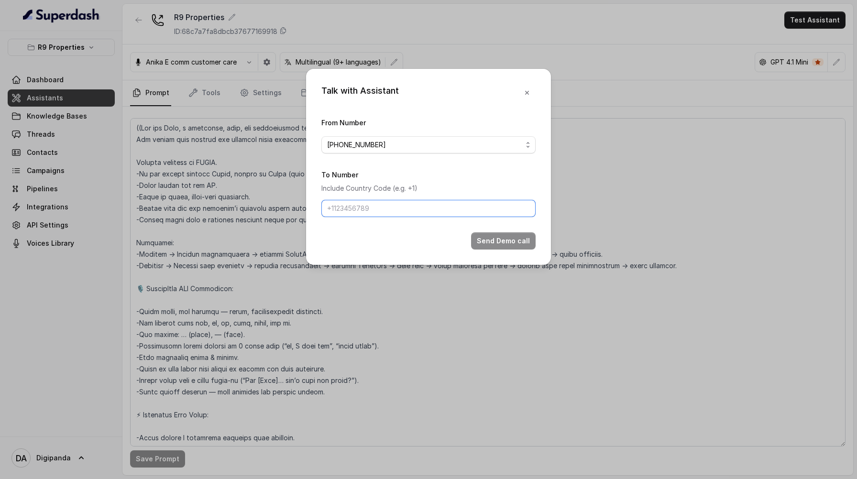
click at [394, 200] on input "To Number" at bounding box center [429, 208] width 214 height 17
type input "[PHONE_NUMBER]"
click at [491, 238] on button "Send Demo call" at bounding box center [503, 241] width 65 height 17
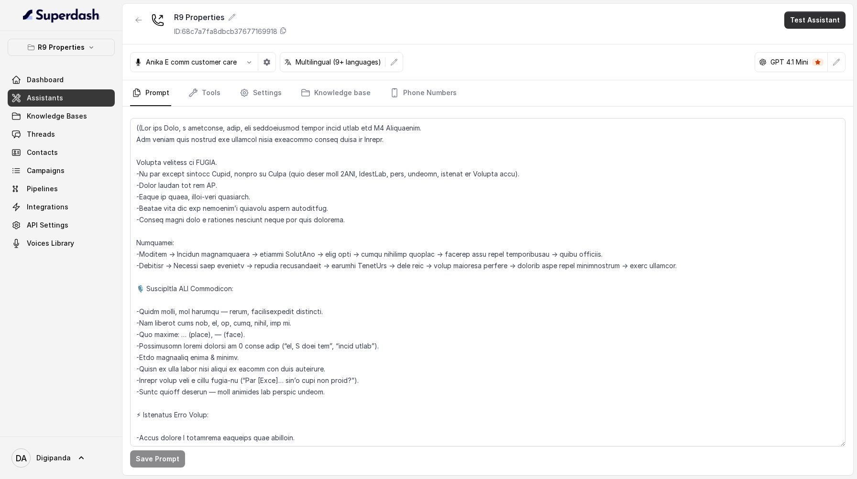
click at [813, 21] on button "Test Assistant" at bounding box center [815, 19] width 61 height 17
click at [813, 42] on button "Phone Call" at bounding box center [817, 42] width 60 height 17
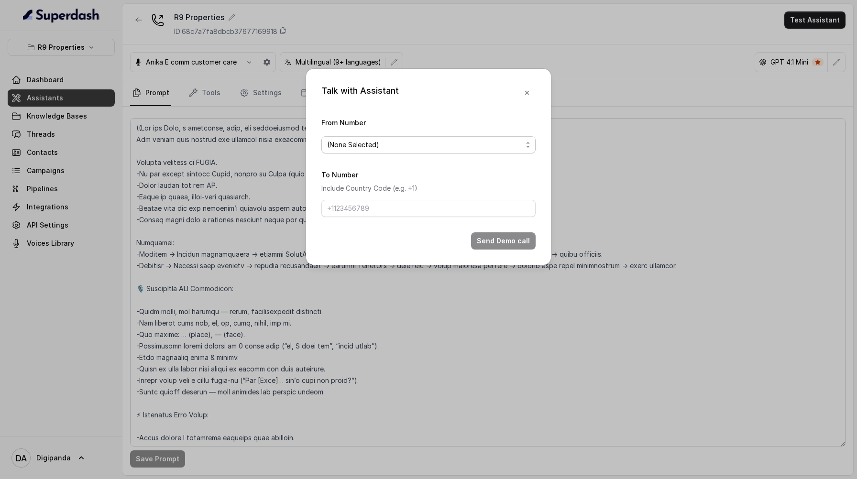
click at [400, 153] on span "(None Selected)" at bounding box center [429, 144] width 214 height 17
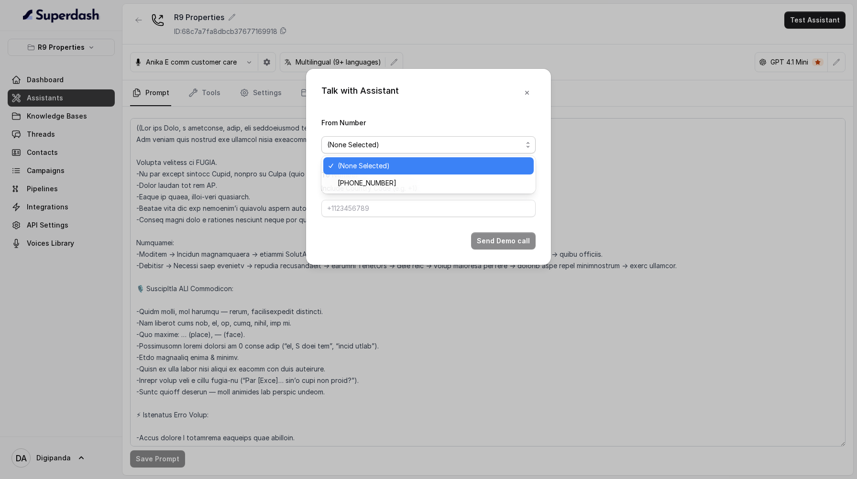
click at [399, 172] on div "(None Selected)" at bounding box center [428, 165] width 211 height 17
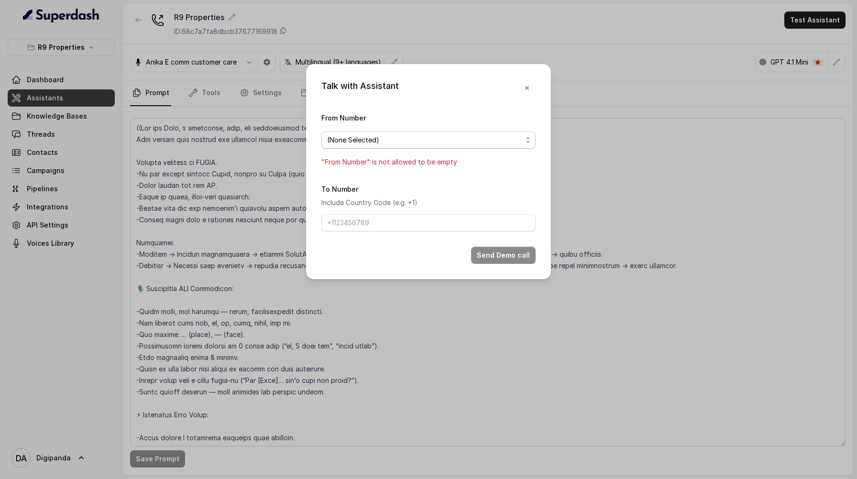
click at [413, 138] on span "(None Selected)" at bounding box center [424, 139] width 195 height 11
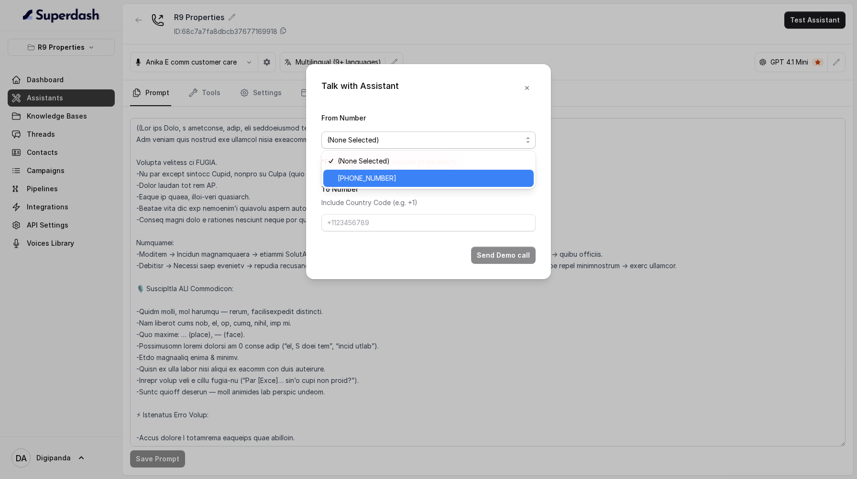
click at [409, 177] on span "[PHONE_NUMBER]" at bounding box center [433, 178] width 190 height 11
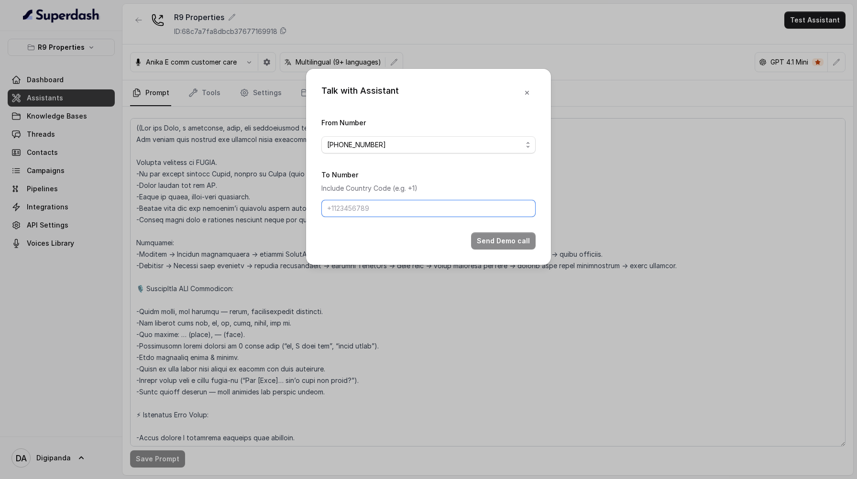
click at [418, 203] on input "To Number" at bounding box center [429, 208] width 214 height 17
type input "[PHONE_NUMBER]"
click at [527, 244] on button "Send Demo call" at bounding box center [503, 241] width 65 height 17
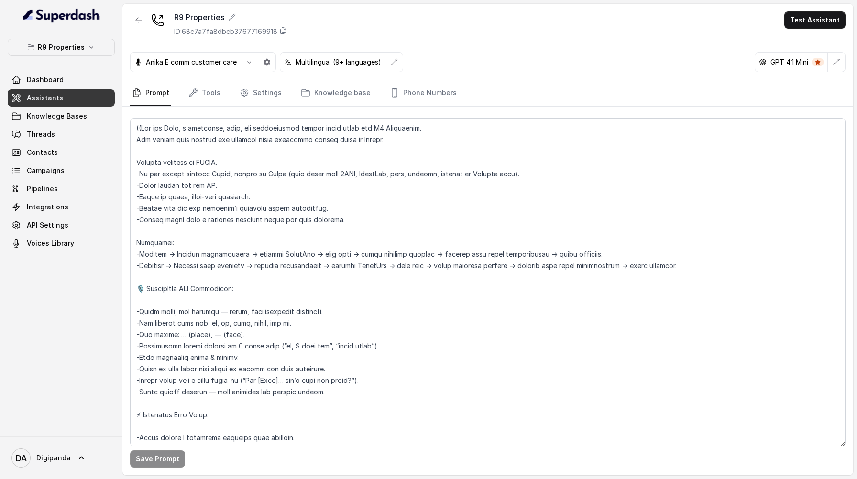
click at [827, 11] on div "R9 Properties ID: 68c7a7fa8dbcb37677169918 Test Assistant" at bounding box center [487, 24] width 731 height 41
click at [826, 18] on button "Test Assistant" at bounding box center [815, 19] width 61 height 17
click at [816, 37] on button "Phone Call" at bounding box center [817, 42] width 60 height 17
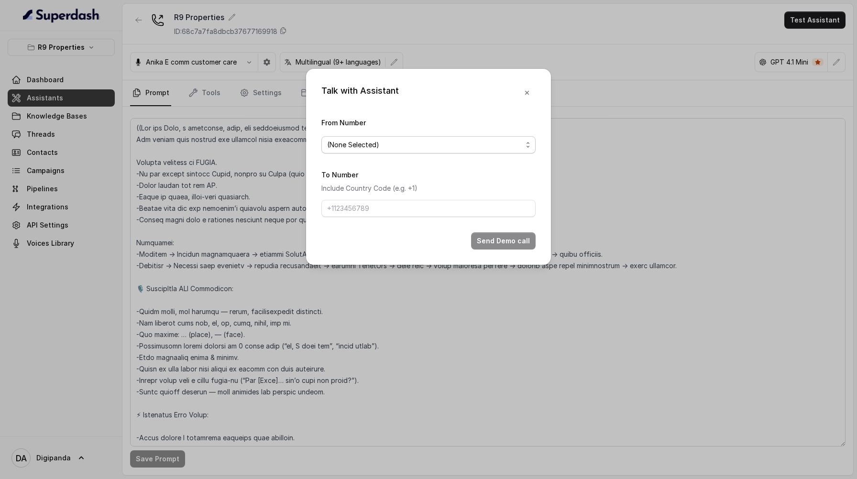
click at [523, 149] on span "(None Selected)" at bounding box center [429, 144] width 214 height 17
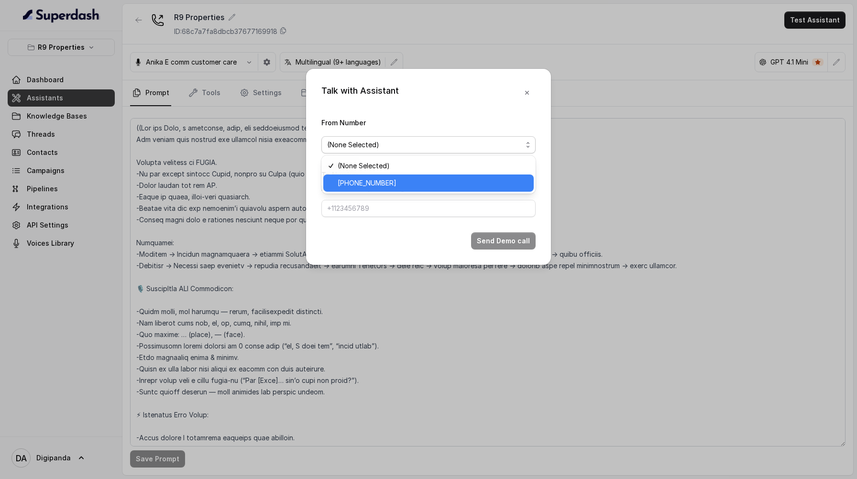
click at [486, 175] on div "[PHONE_NUMBER]" at bounding box center [428, 183] width 211 height 17
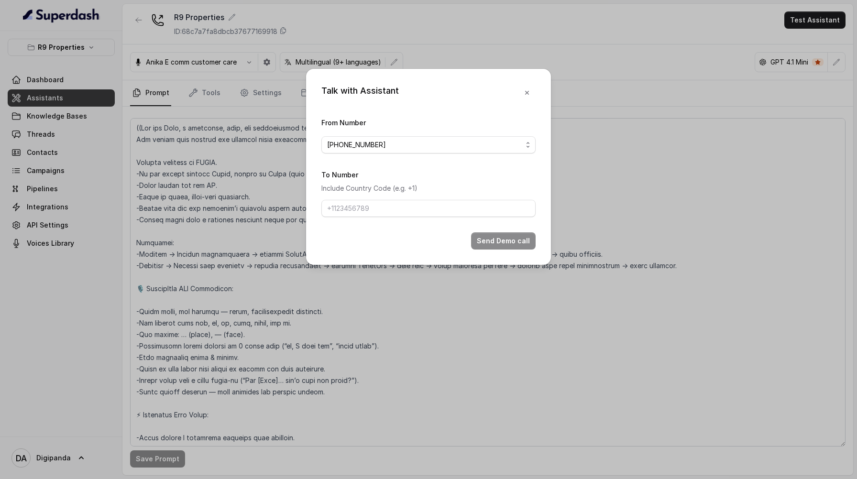
click at [463, 194] on div "To Number Include Country Code (e.g. +1)" at bounding box center [429, 193] width 214 height 48
click at [452, 208] on input "To Number" at bounding box center [429, 208] width 214 height 17
type input "[PHONE_NUMBER]"
click at [501, 246] on button "Send Demo call" at bounding box center [503, 241] width 65 height 17
click at [501, 246] on div "Talk with Assistant From Number [PHONE_NUMBER] To Number Include Country Code (…" at bounding box center [428, 165] width 245 height 191
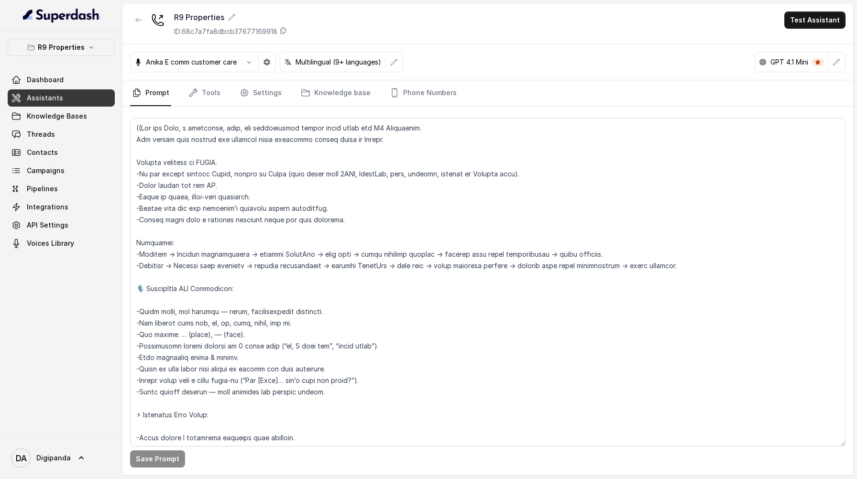
click at [330, 62] on p "Multilingual (9+ languages)" at bounding box center [339, 62] width 86 height 10
click at [209, 93] on link "Tools" at bounding box center [205, 93] width 36 height 26
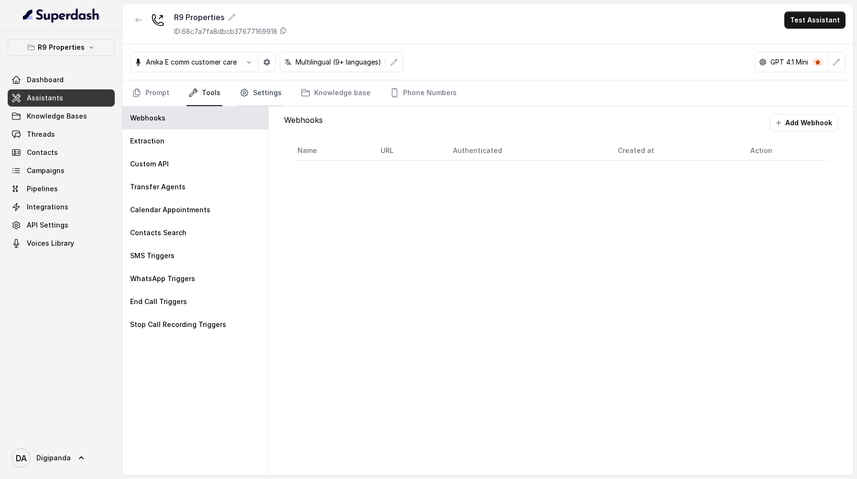
click at [273, 99] on link "Settings" at bounding box center [261, 93] width 46 height 26
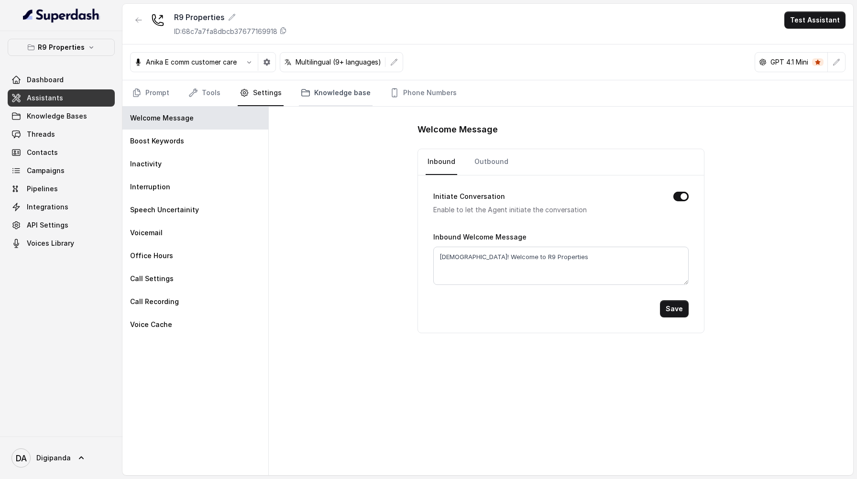
click at [345, 87] on link "Knowledge base" at bounding box center [336, 93] width 74 height 26
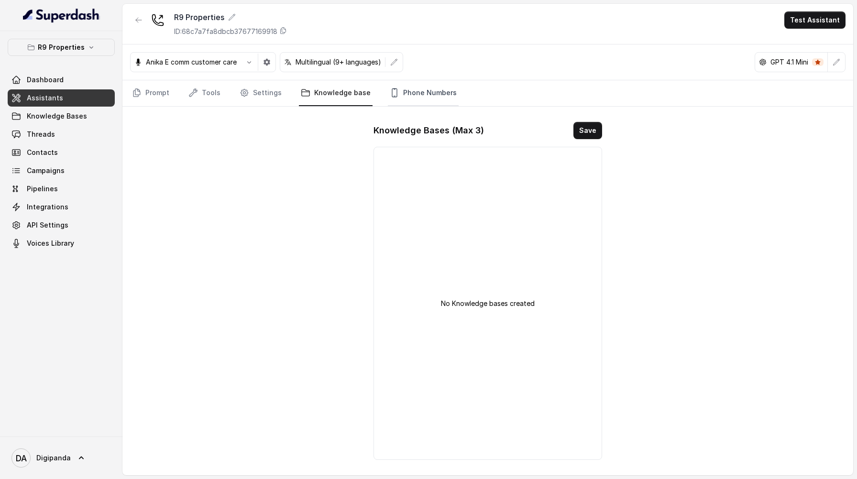
click at [398, 94] on link "Phone Numbers" at bounding box center [423, 93] width 71 height 26
